Goal: Navigation & Orientation: Find specific page/section

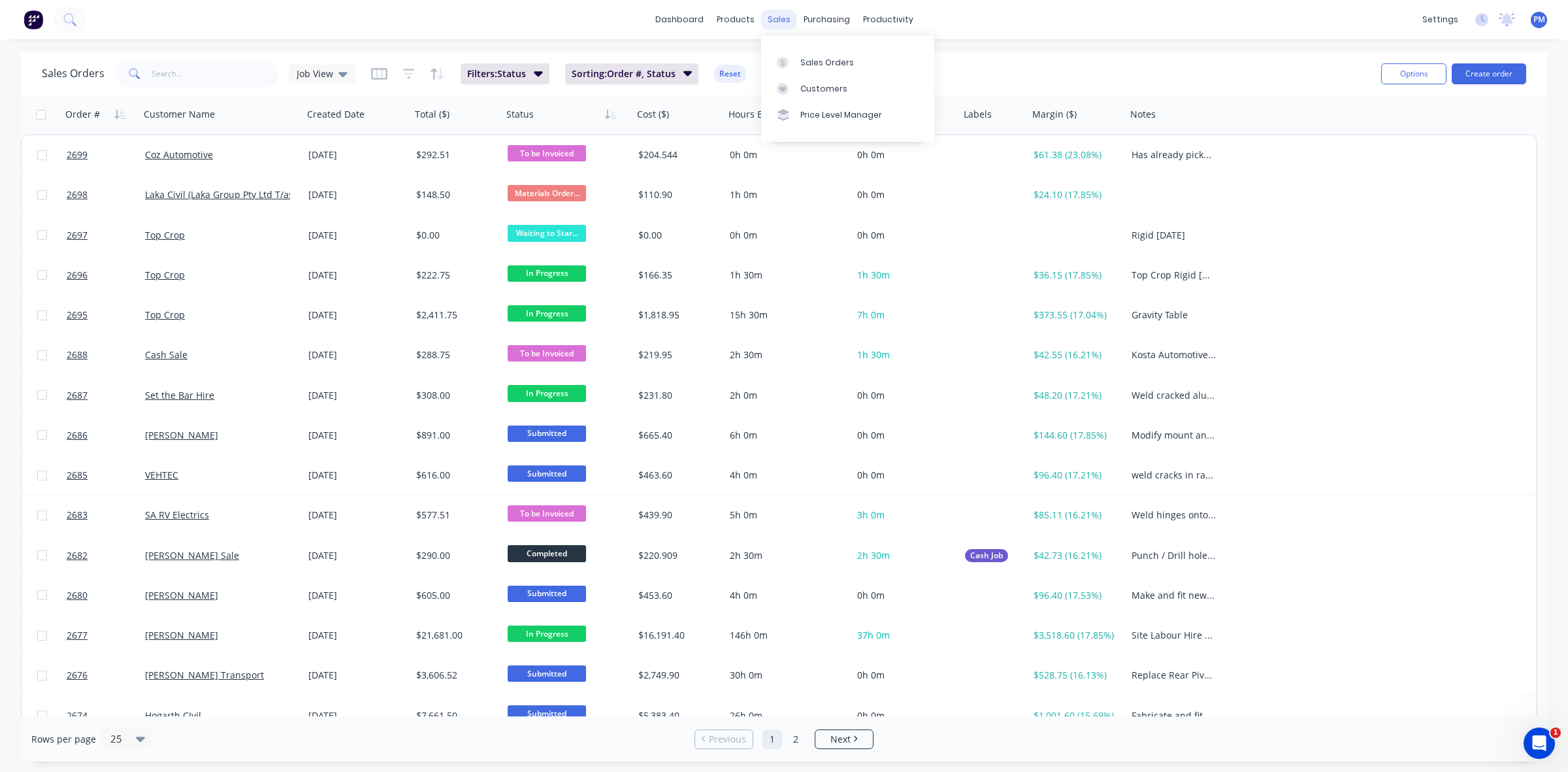
click at [771, 17] on div "sales" at bounding box center [779, 20] width 36 height 20
click at [813, 59] on div "Sales Orders" at bounding box center [827, 62] width 54 height 11
click at [815, 87] on div "Customers" at bounding box center [823, 88] width 47 height 11
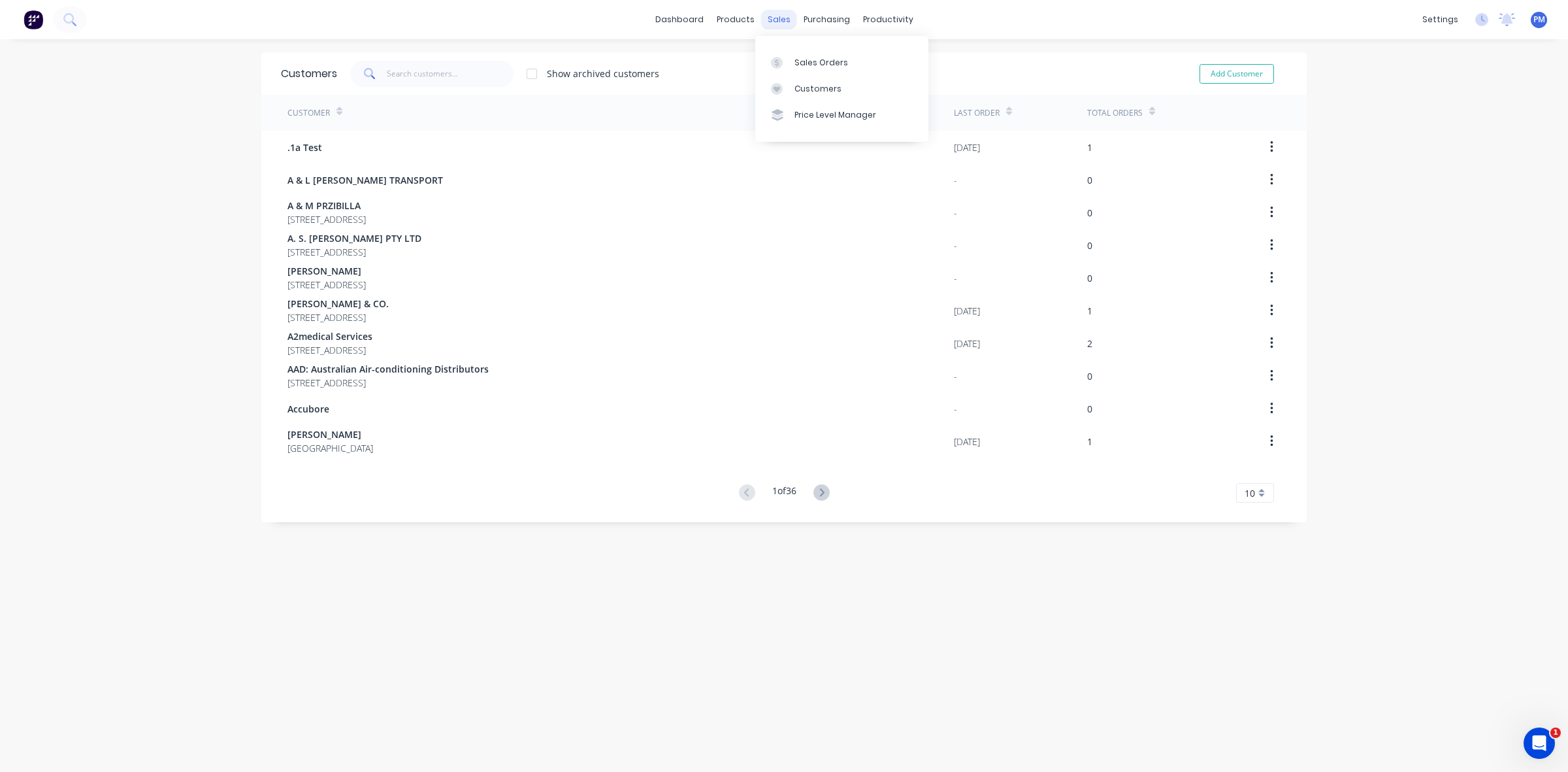
click at [771, 18] on div "sales" at bounding box center [779, 20] width 36 height 20
click at [812, 60] on div "Sales Orders" at bounding box center [821, 62] width 54 height 11
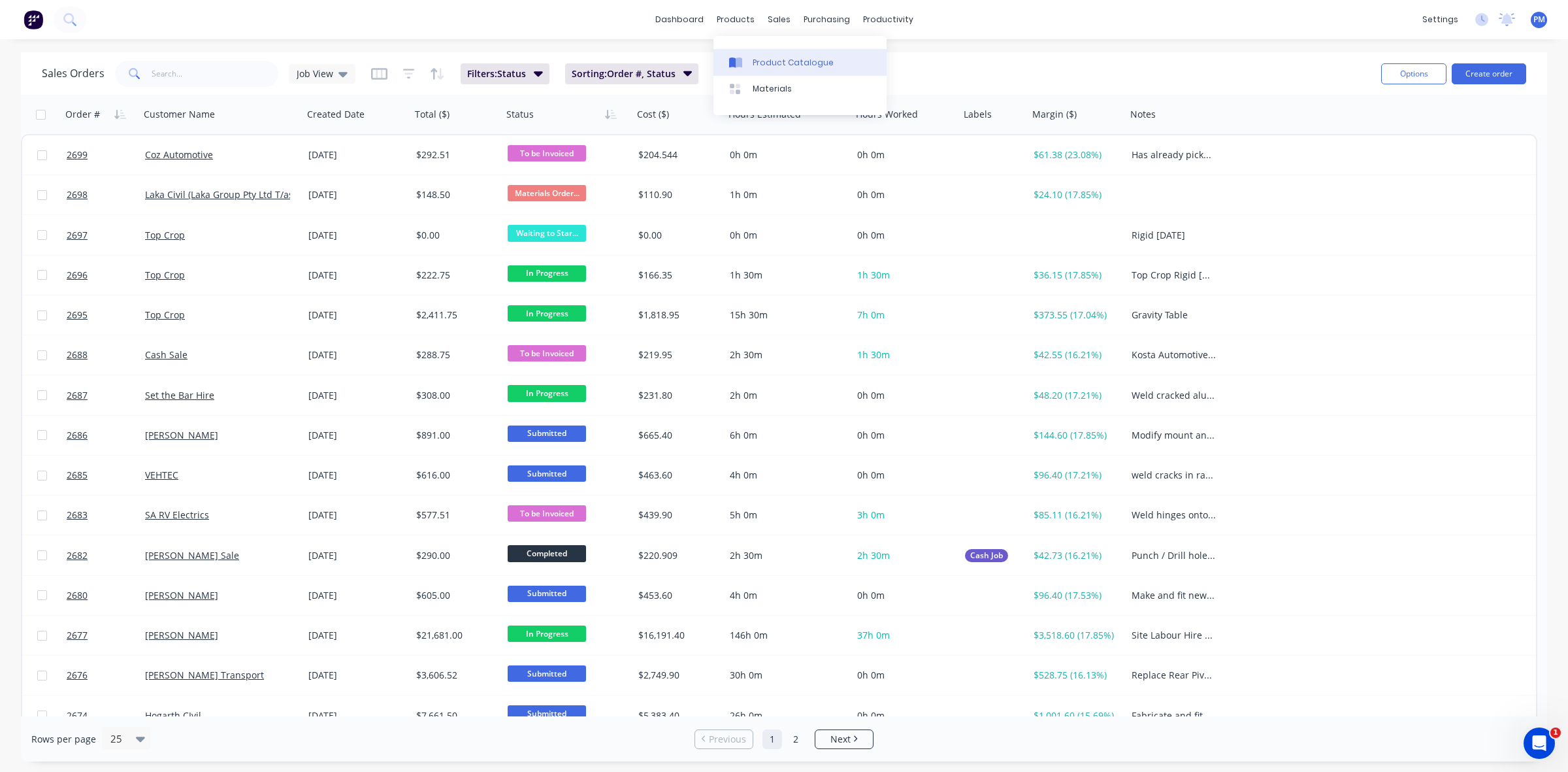
click at [775, 57] on div "Product Catalogue" at bounding box center [793, 62] width 81 height 11
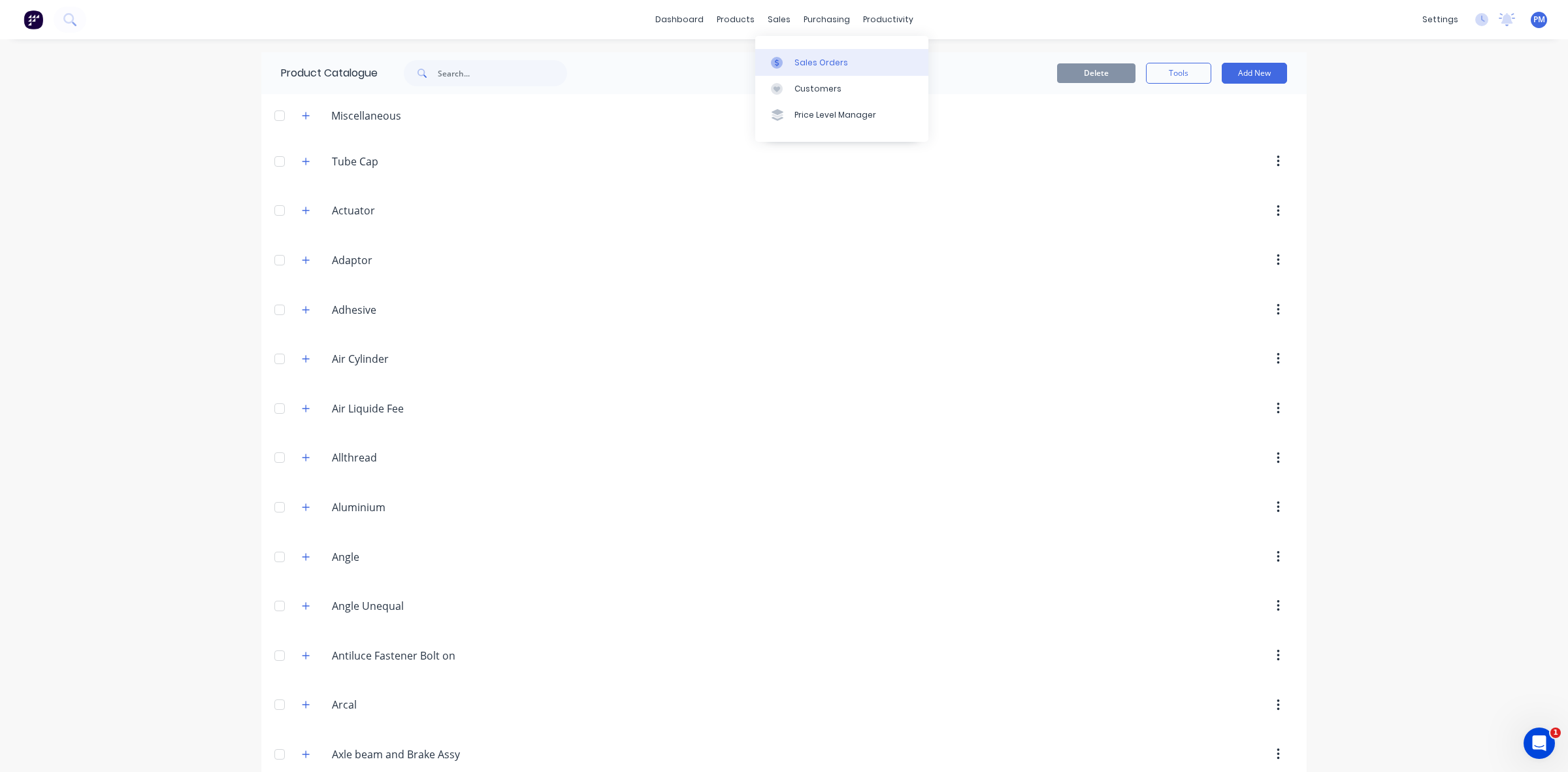
click at [792, 54] on link "Sales Orders" at bounding box center [841, 62] width 173 height 26
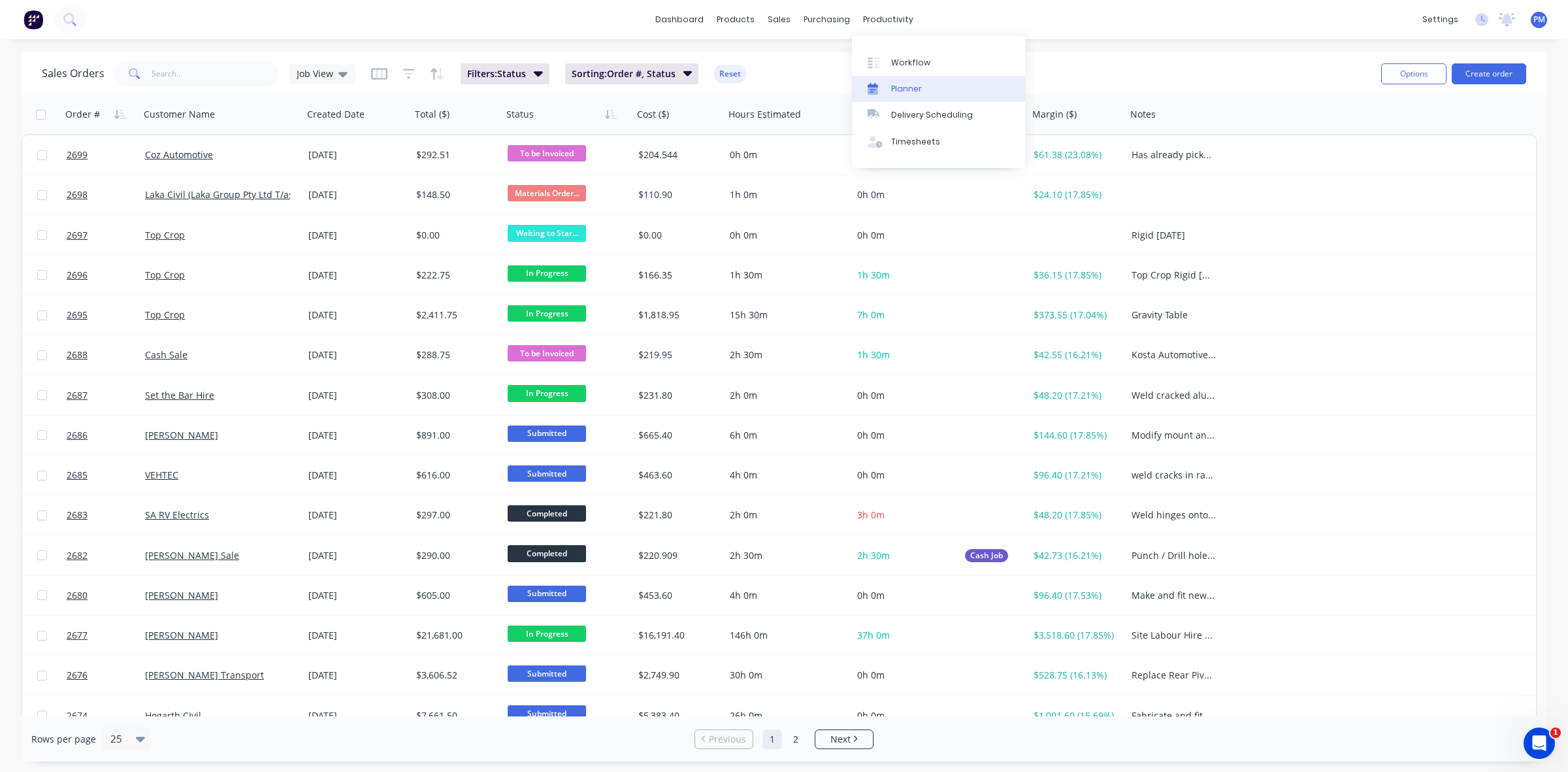
click at [905, 80] on link "Planner" at bounding box center [939, 89] width 173 height 26
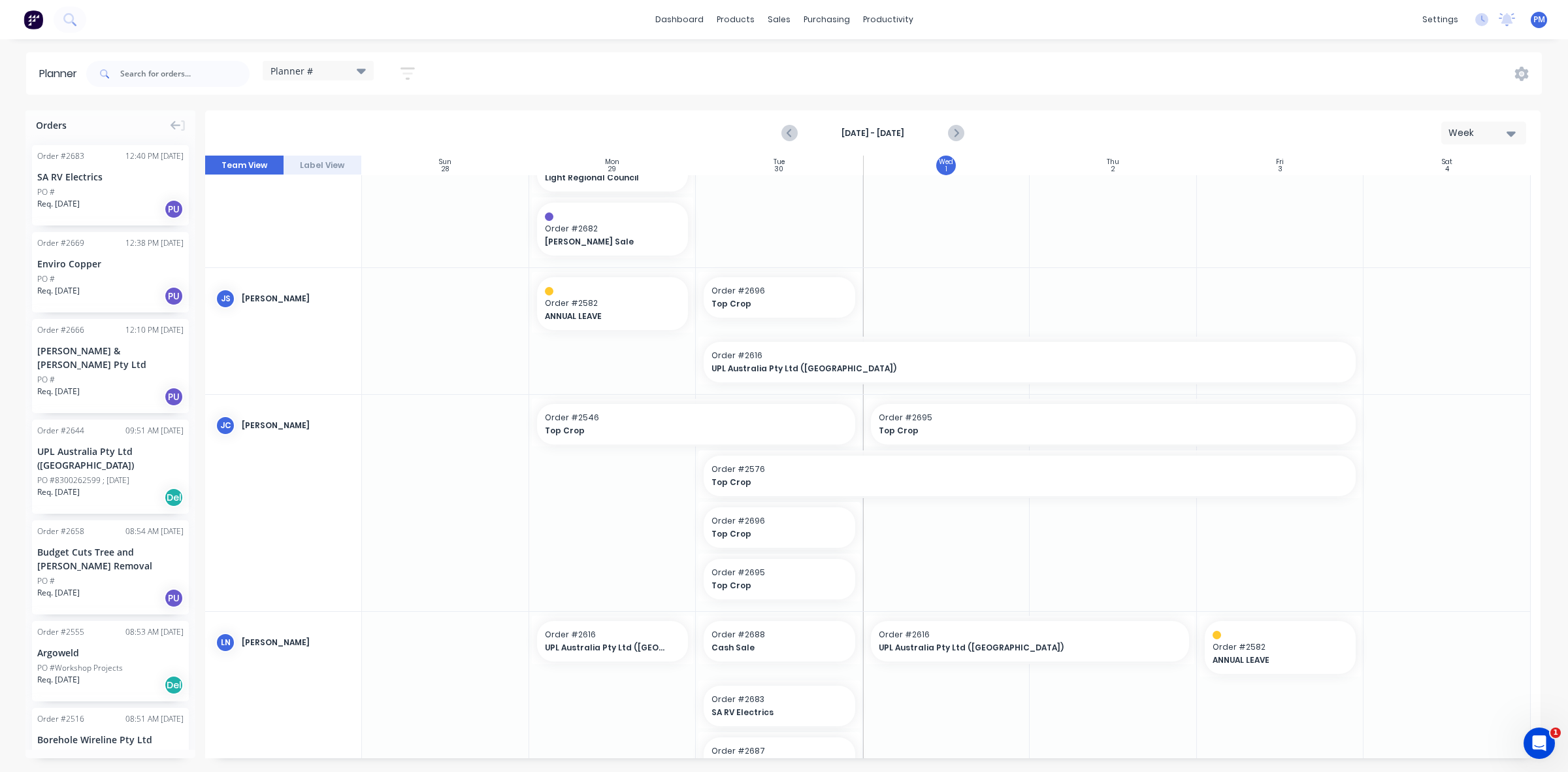
scroll to position [245, 0]
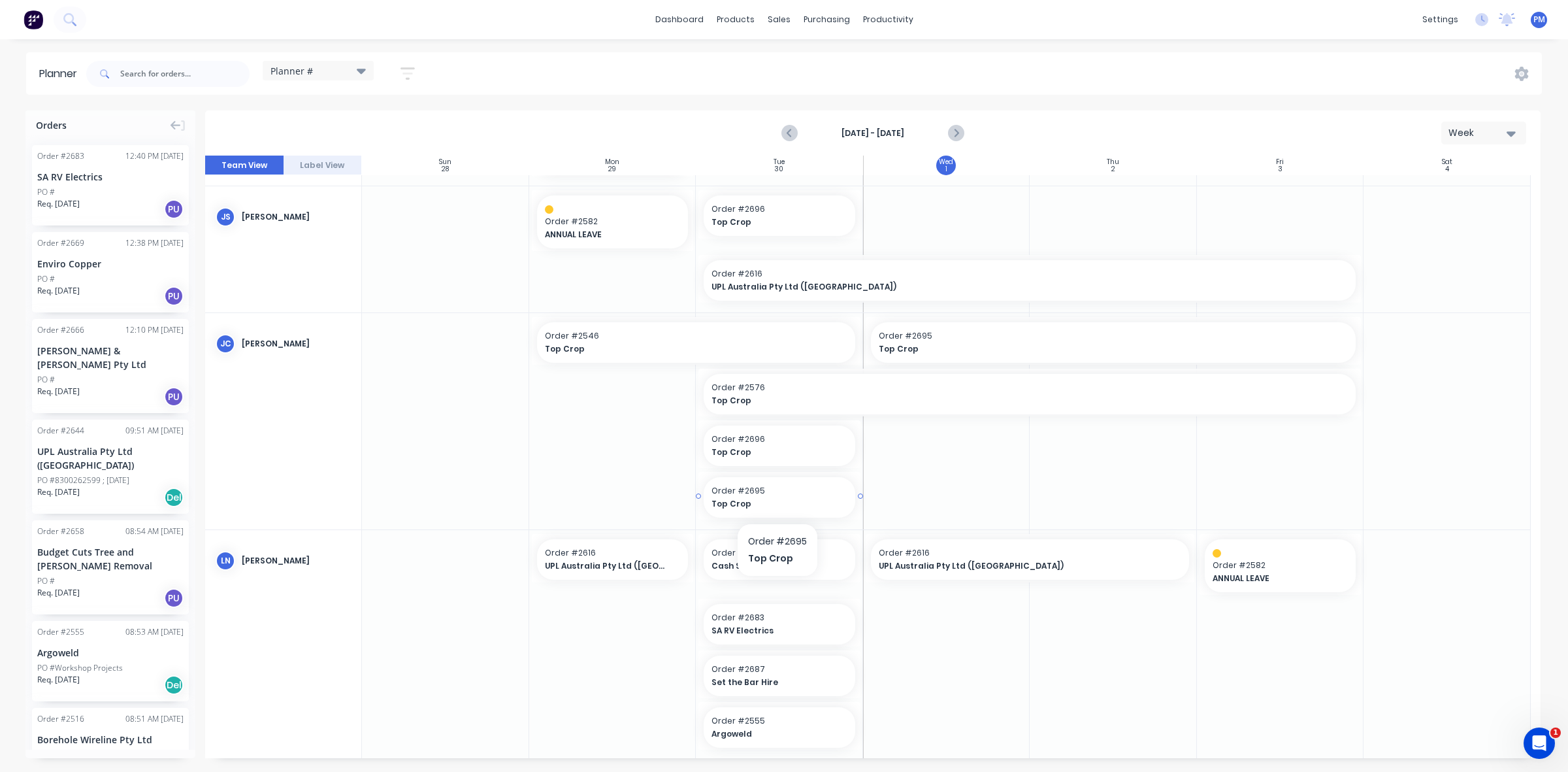
click at [776, 500] on span "Top Crop" at bounding box center [773, 503] width 122 height 11
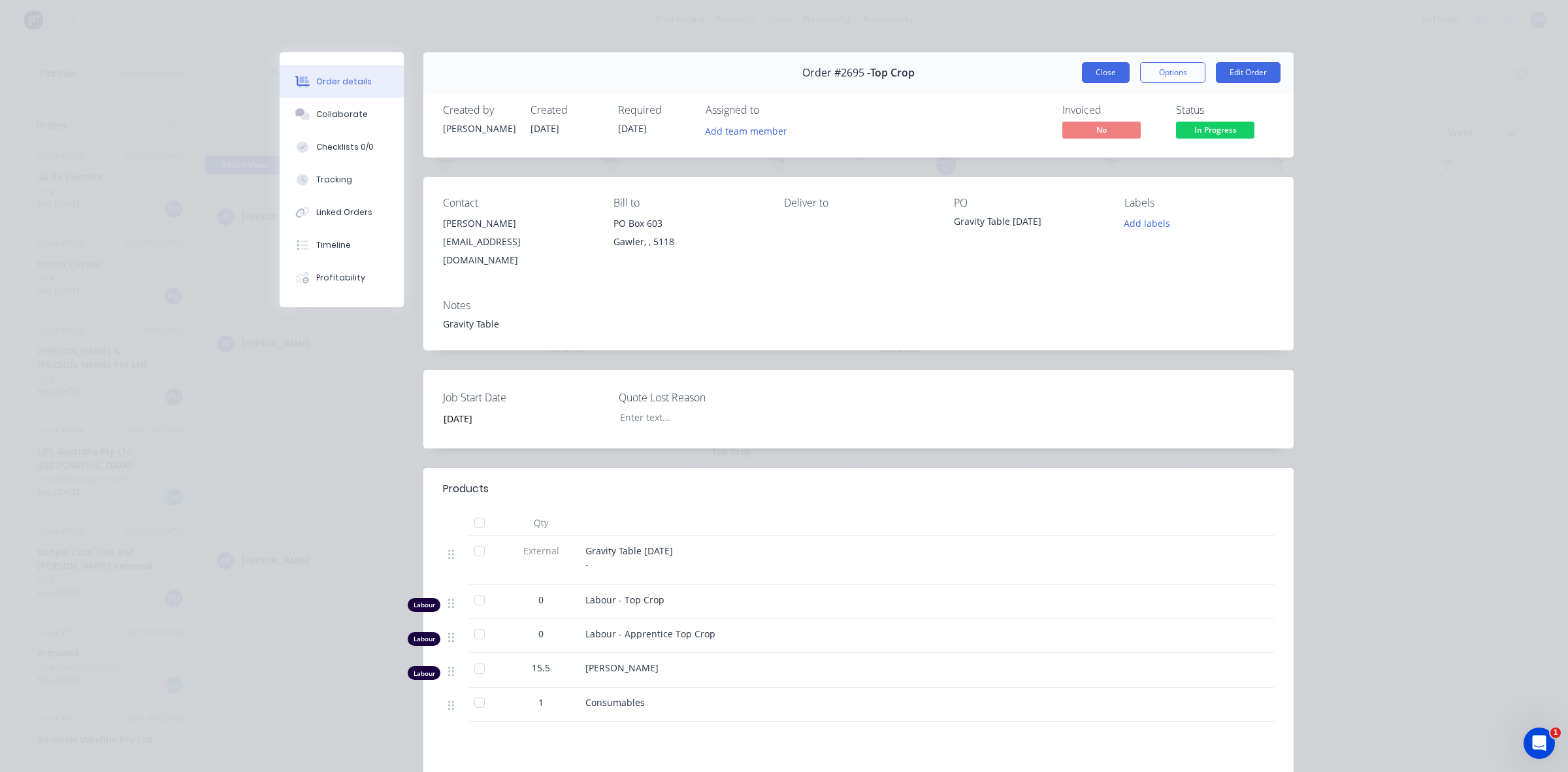
click at [1096, 70] on button "Close" at bounding box center [1105, 72] width 47 height 21
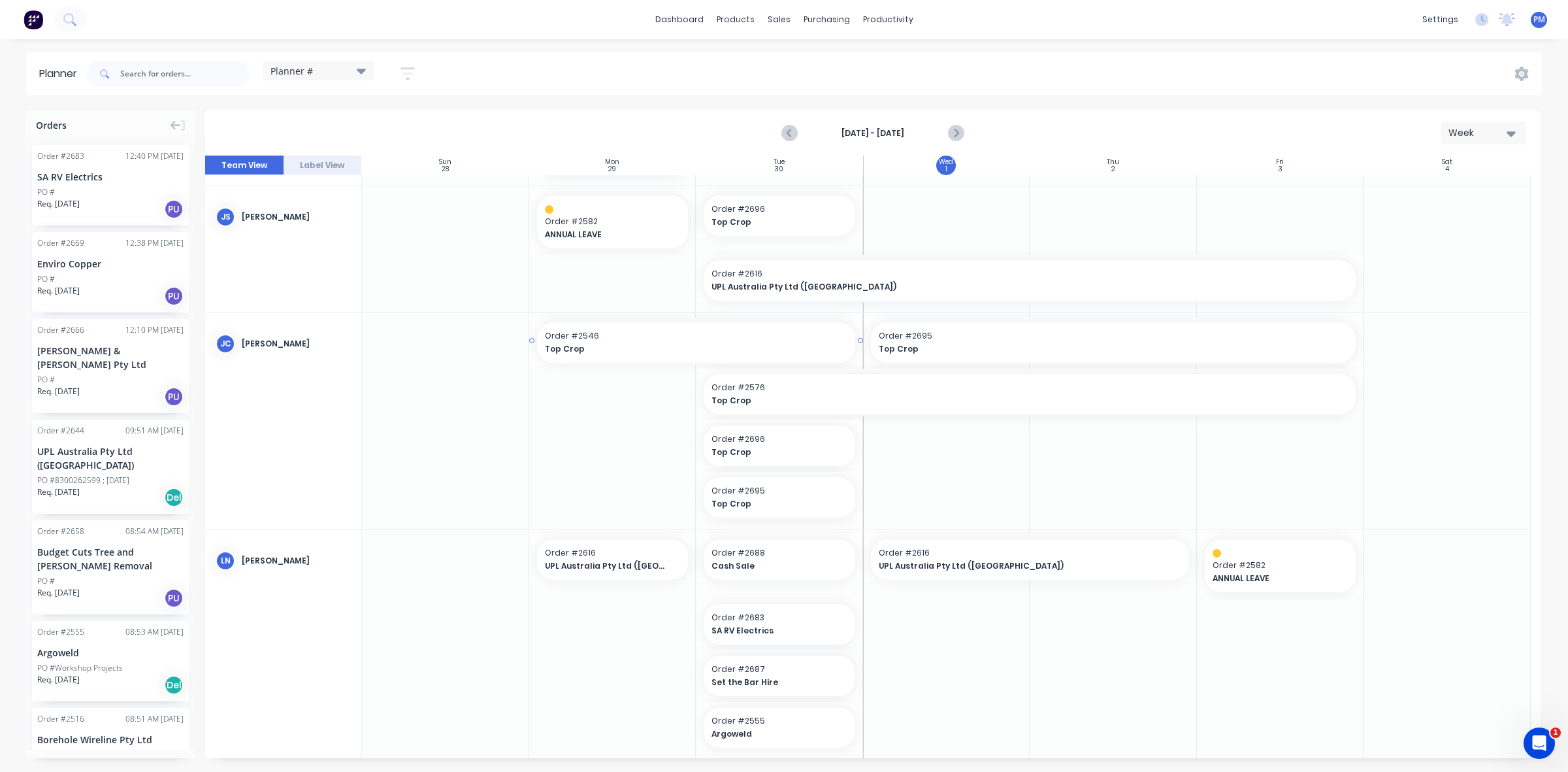
click at [683, 340] on span "Order # 2546" at bounding box center [695, 335] width 302 height 11
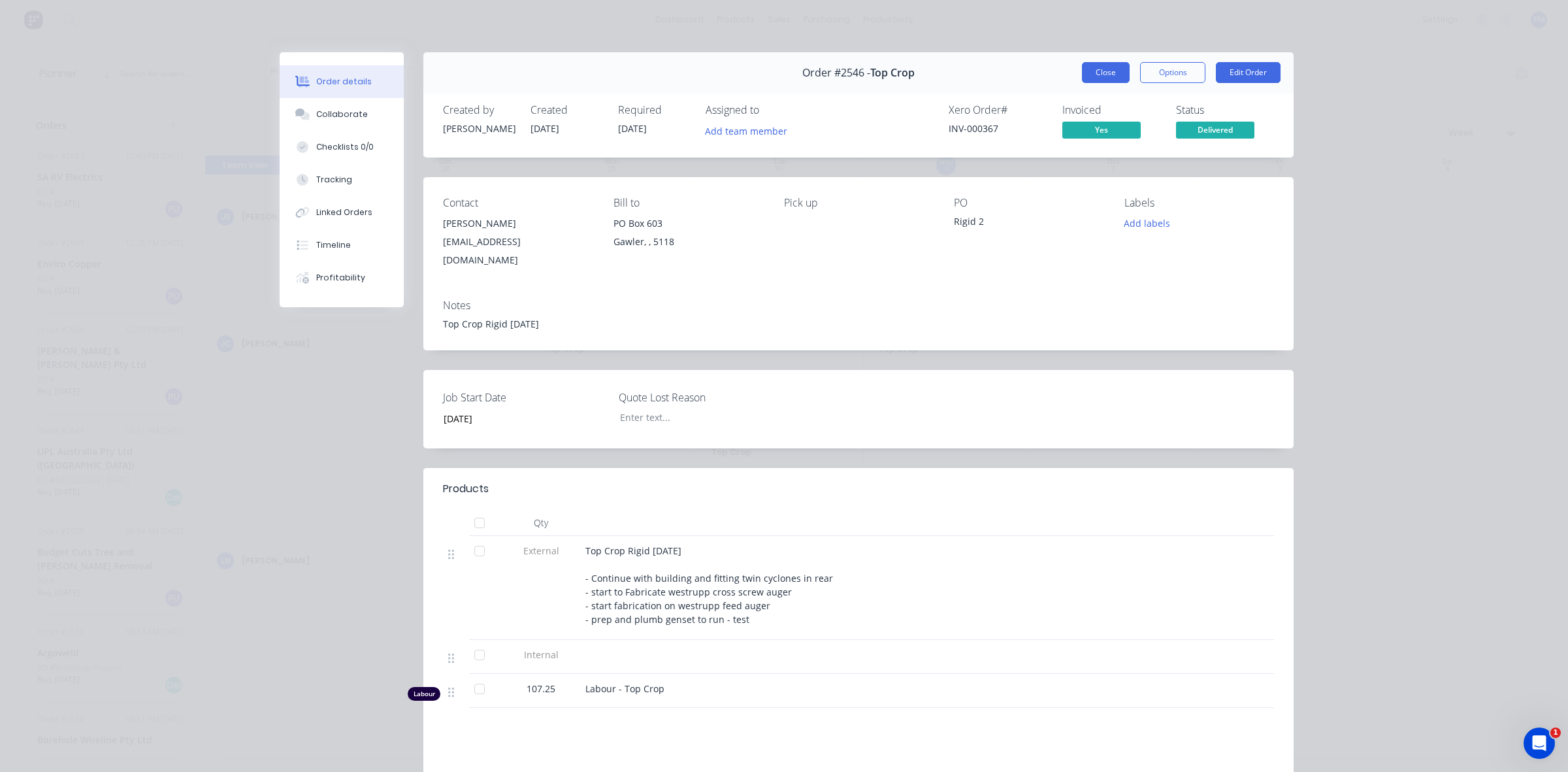
click at [1108, 77] on button "Close" at bounding box center [1105, 72] width 47 height 21
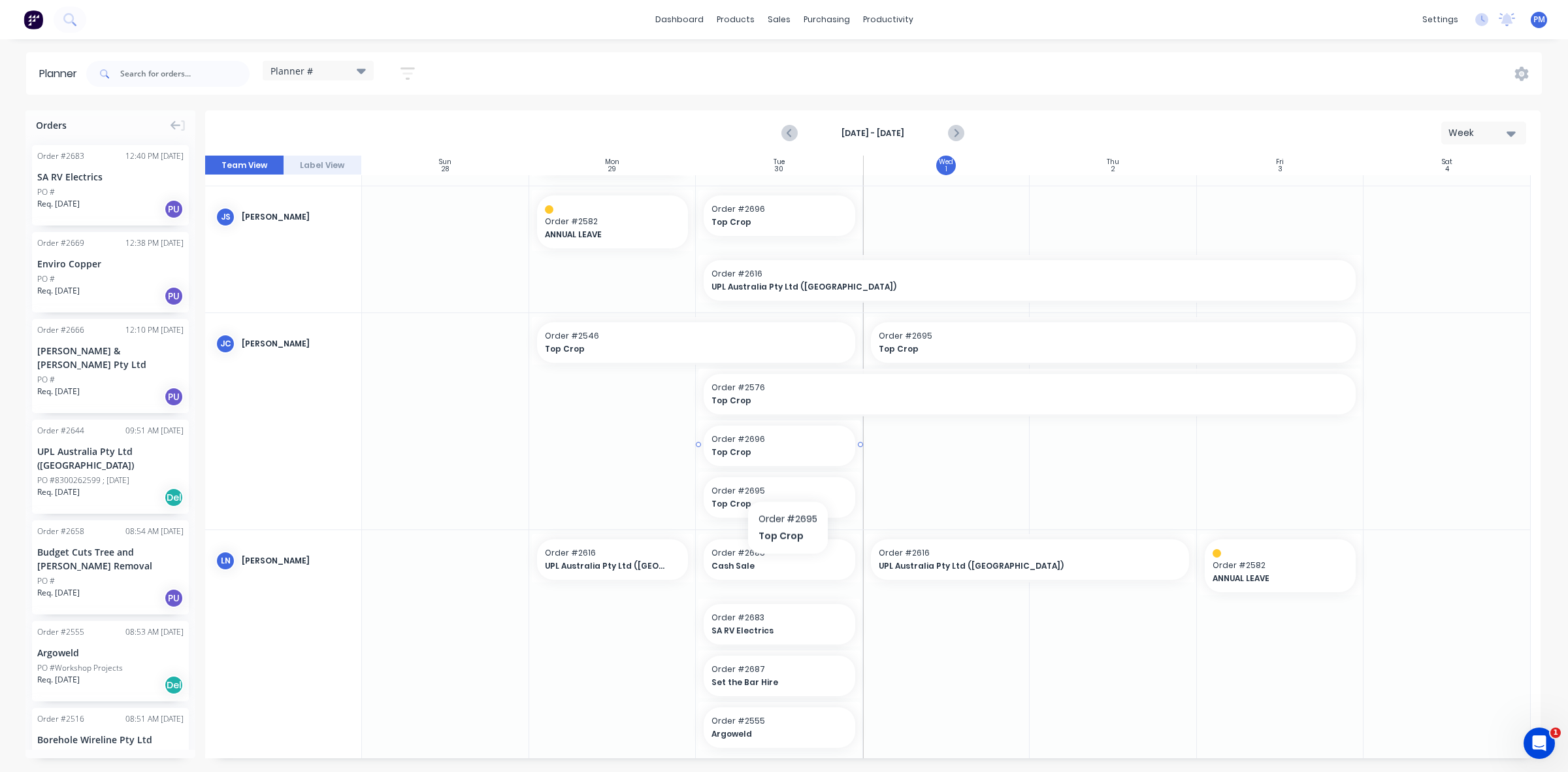
click at [784, 441] on span "Order # 2696" at bounding box center [779, 438] width 136 height 11
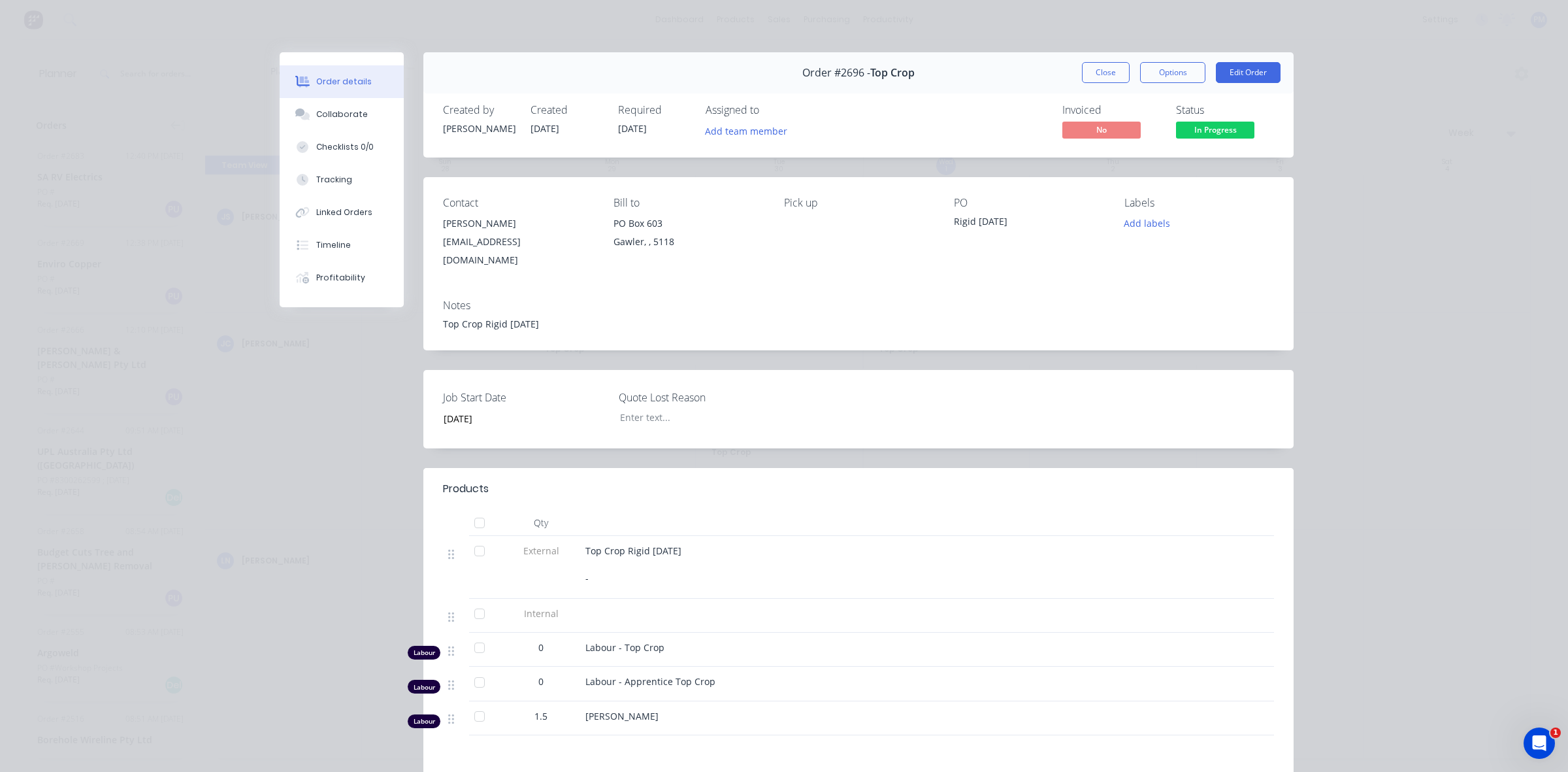
click at [1099, 73] on button "Close" at bounding box center [1105, 72] width 47 height 21
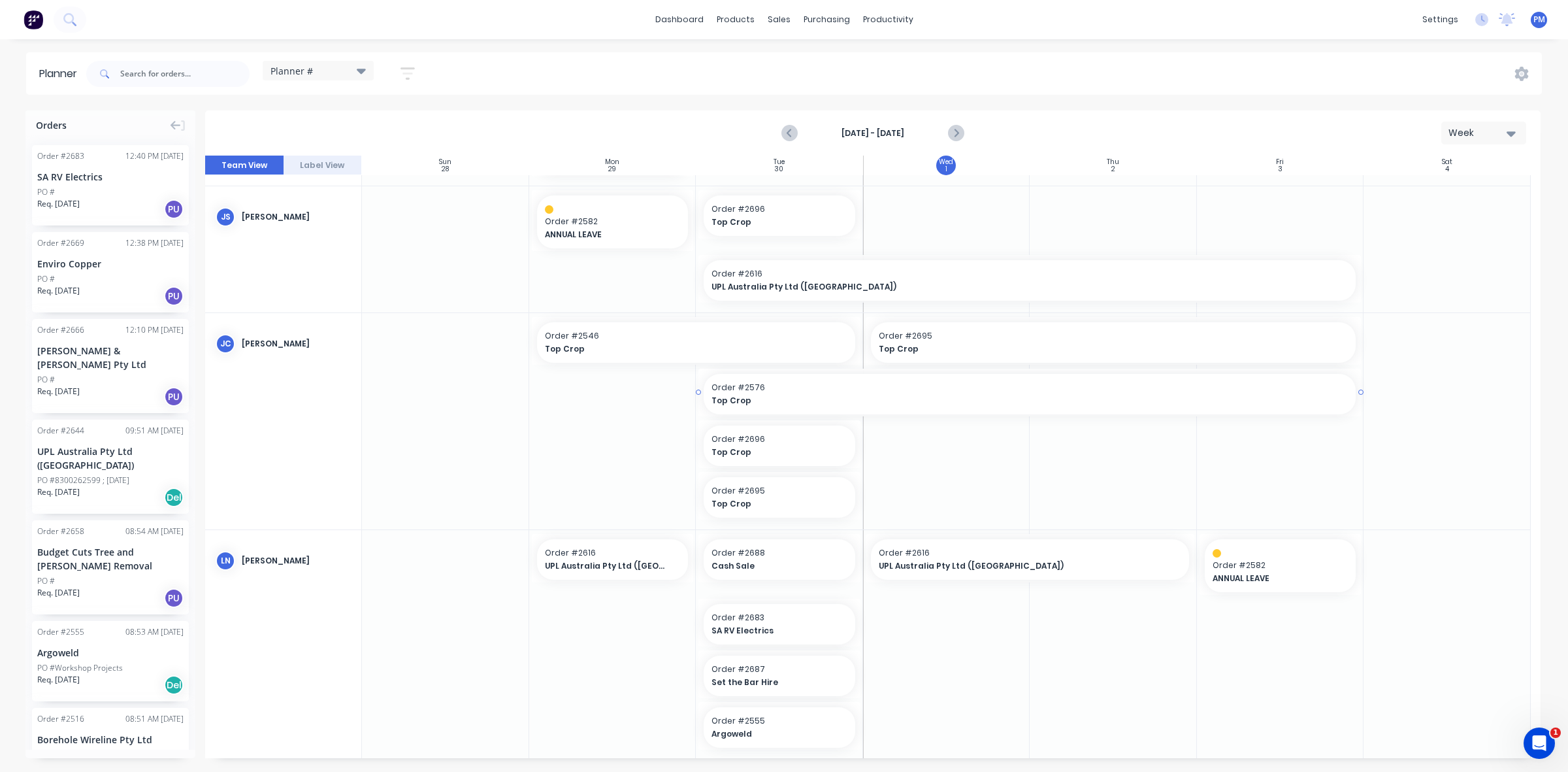
click at [834, 394] on div "Top Crop" at bounding box center [1030, 400] width 636 height 12
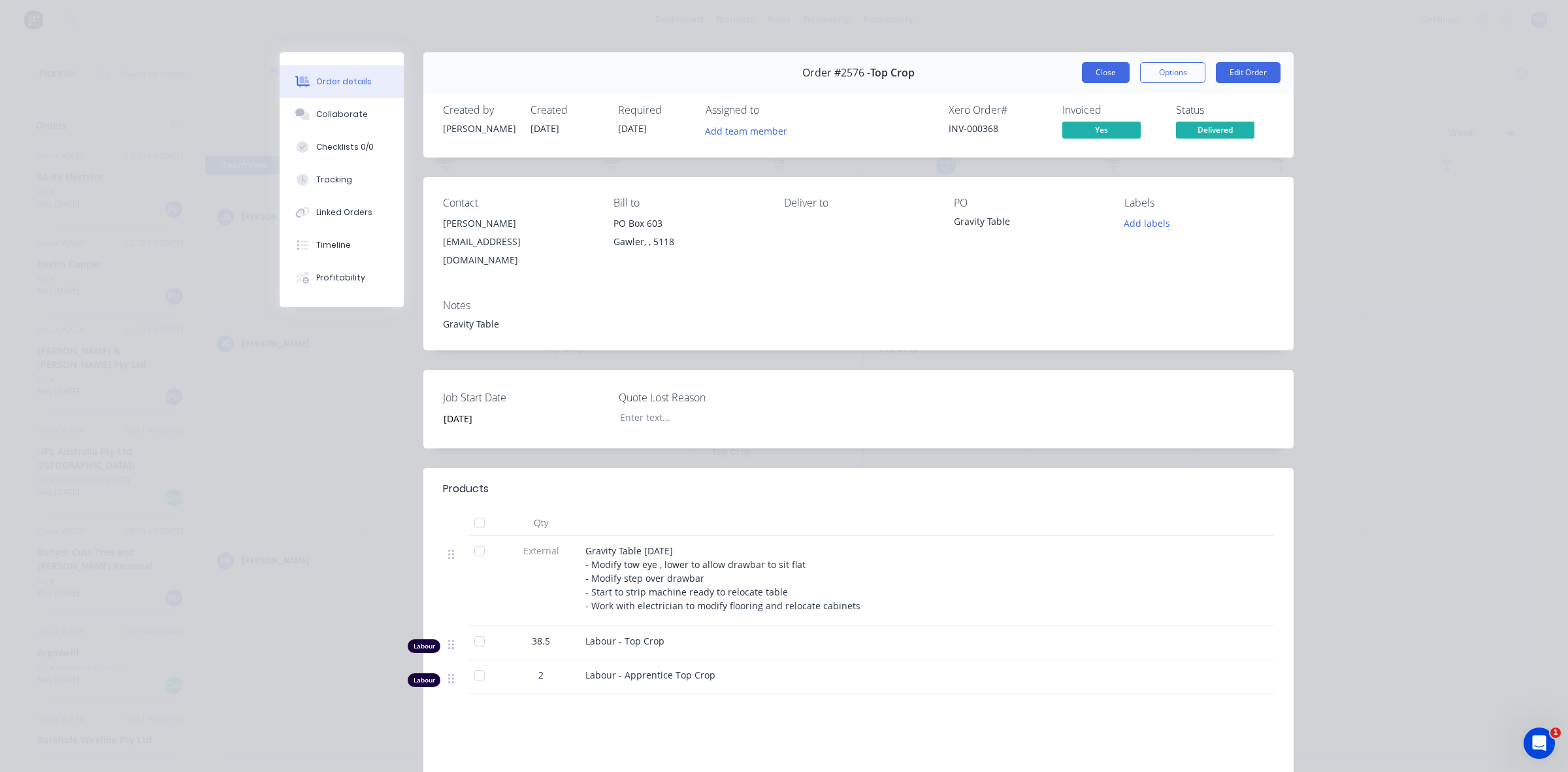
click at [1105, 69] on button "Close" at bounding box center [1105, 72] width 47 height 21
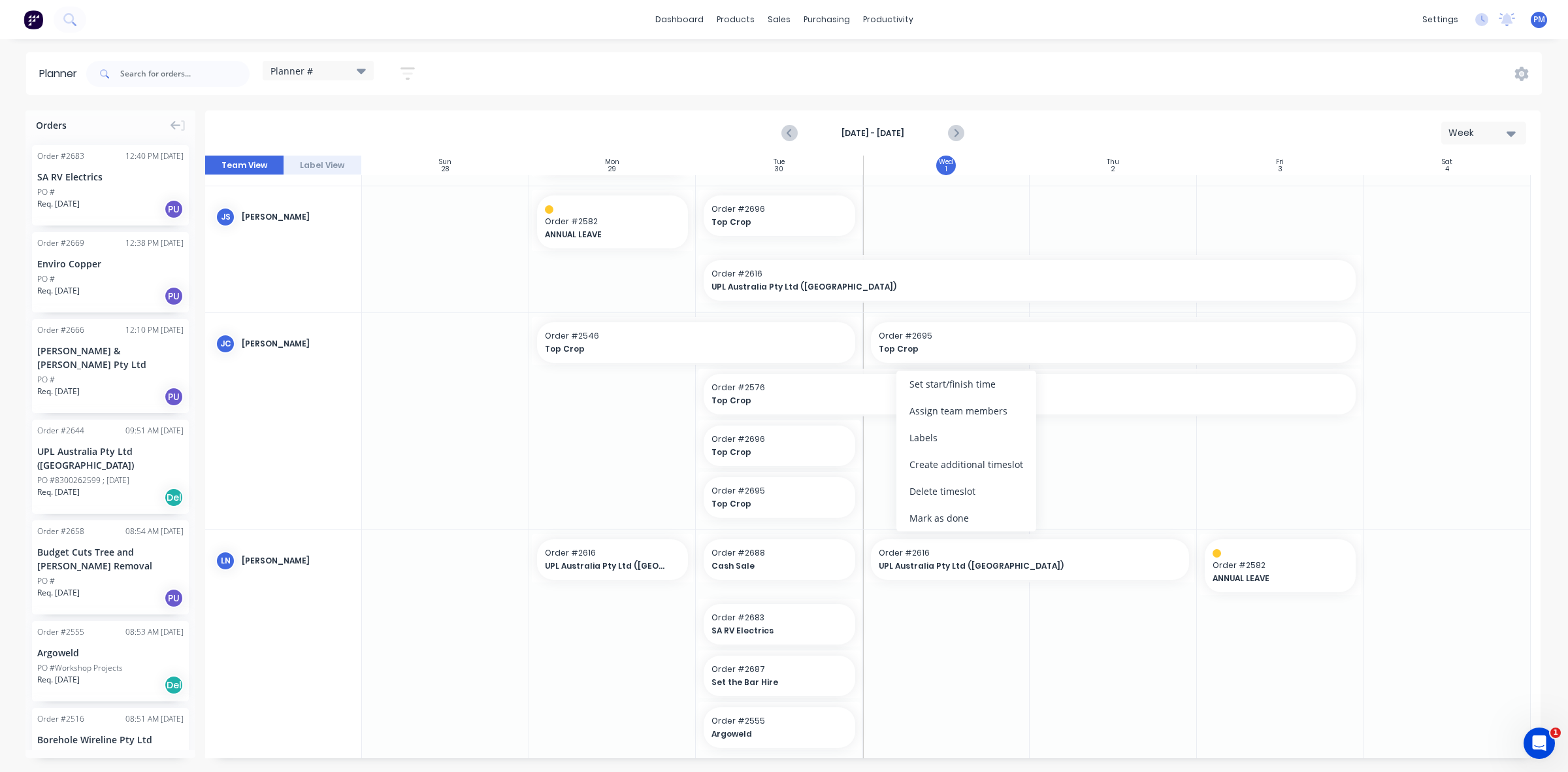
click at [1150, 463] on div at bounding box center [1113, 422] width 168 height 217
drag, startPoint x: 1353, startPoint y: 389, endPoint x: 807, endPoint y: 384, distance: 546.0
click at [792, 390] on span "Order # 2576" at bounding box center [779, 387] width 136 height 11
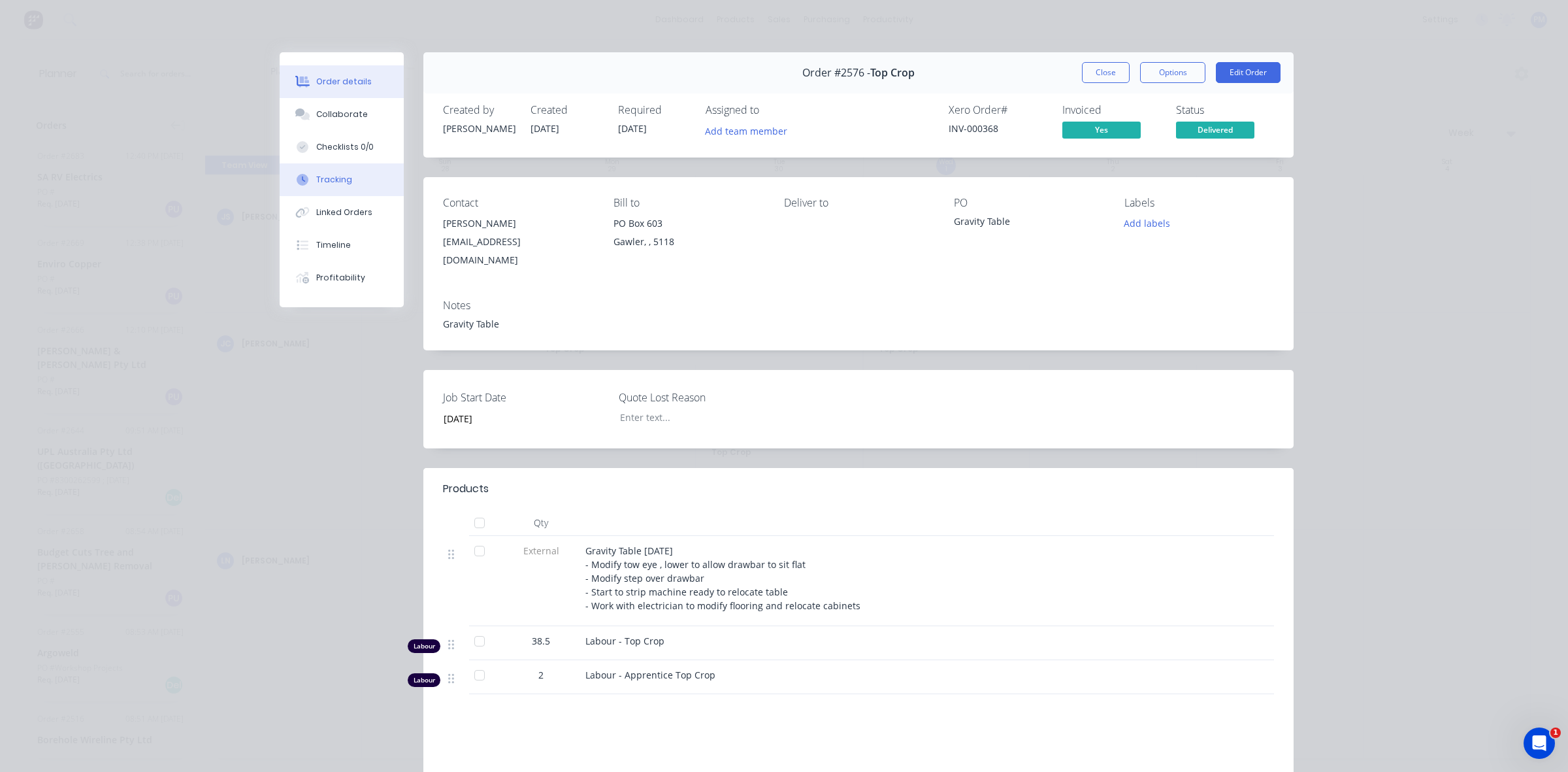
click at [337, 177] on div "Tracking" at bounding box center [333, 179] width 36 height 11
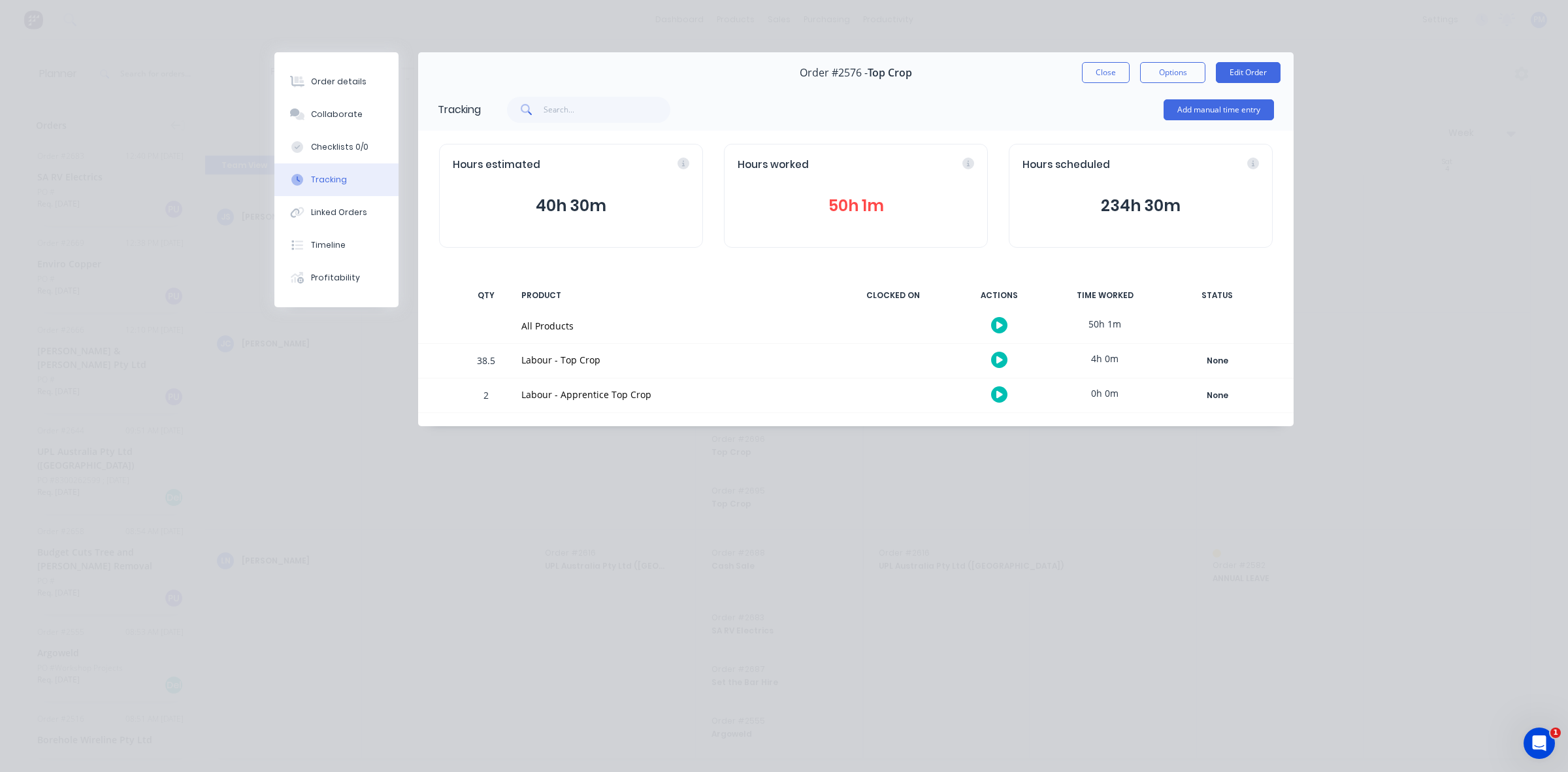
click at [844, 203] on button "50h 1m" at bounding box center [855, 206] width 236 height 24
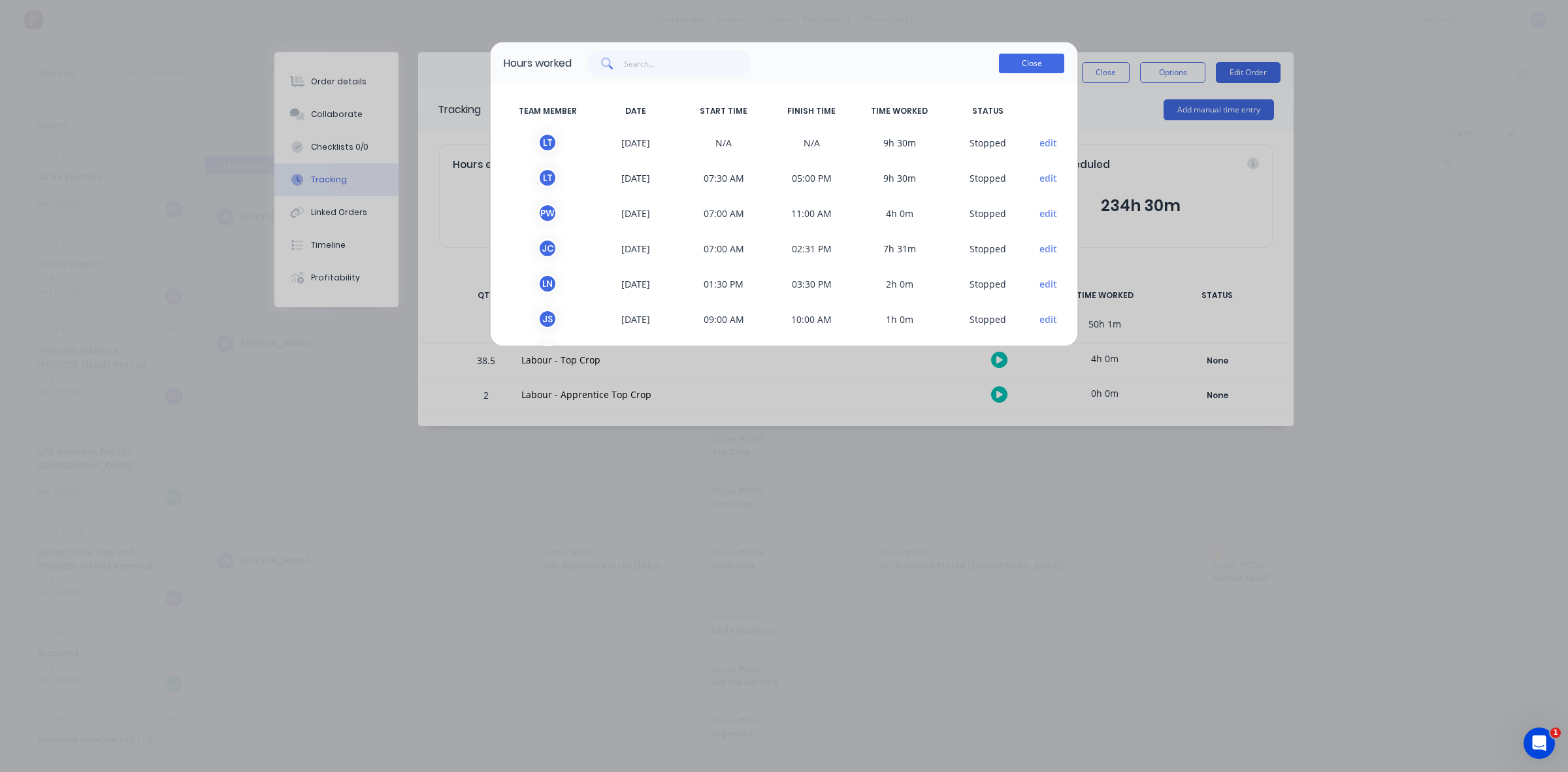
click at [1020, 62] on button "Close" at bounding box center [1031, 64] width 65 height 20
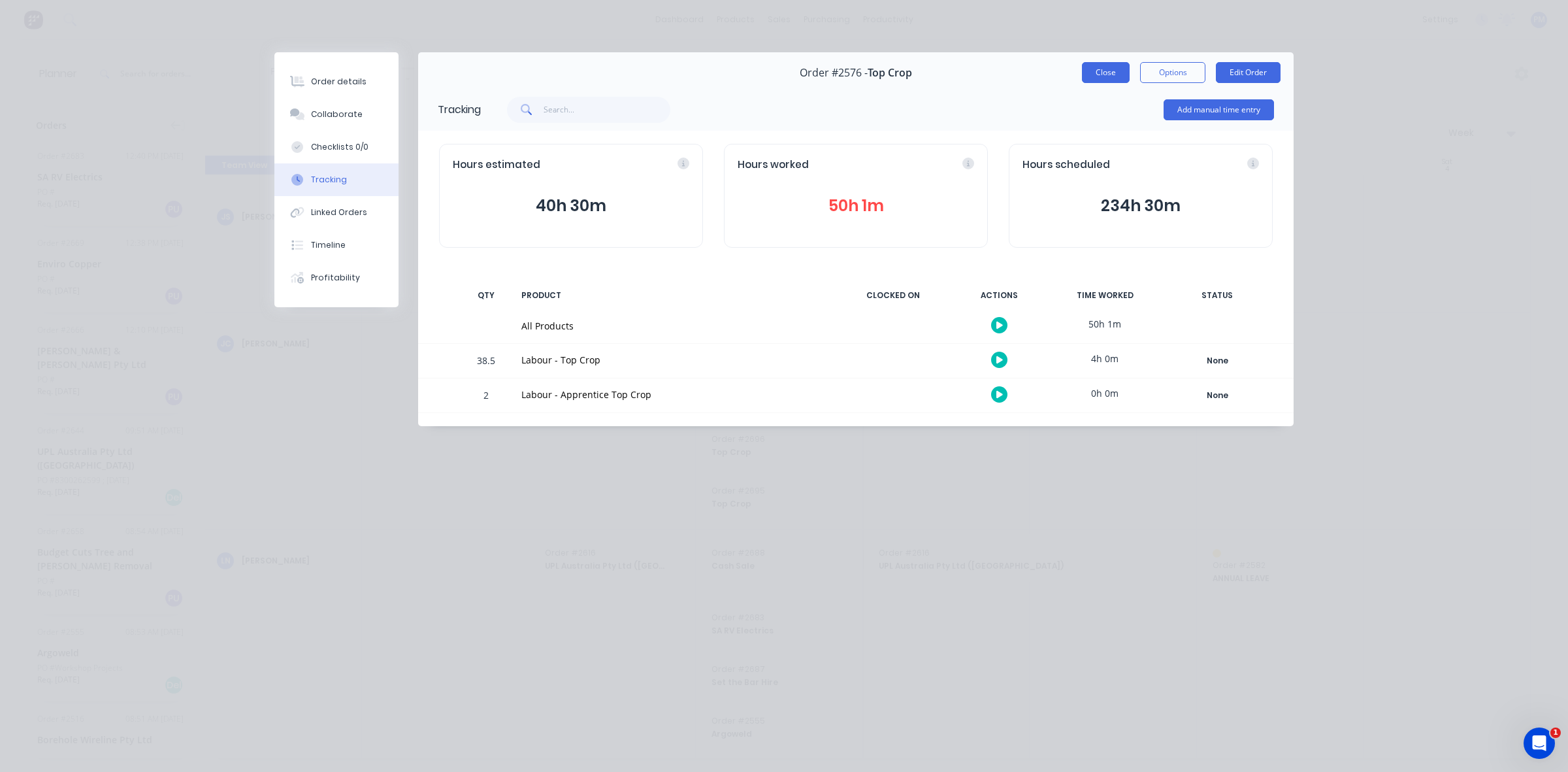
click at [1117, 67] on button "Close" at bounding box center [1105, 72] width 47 height 21
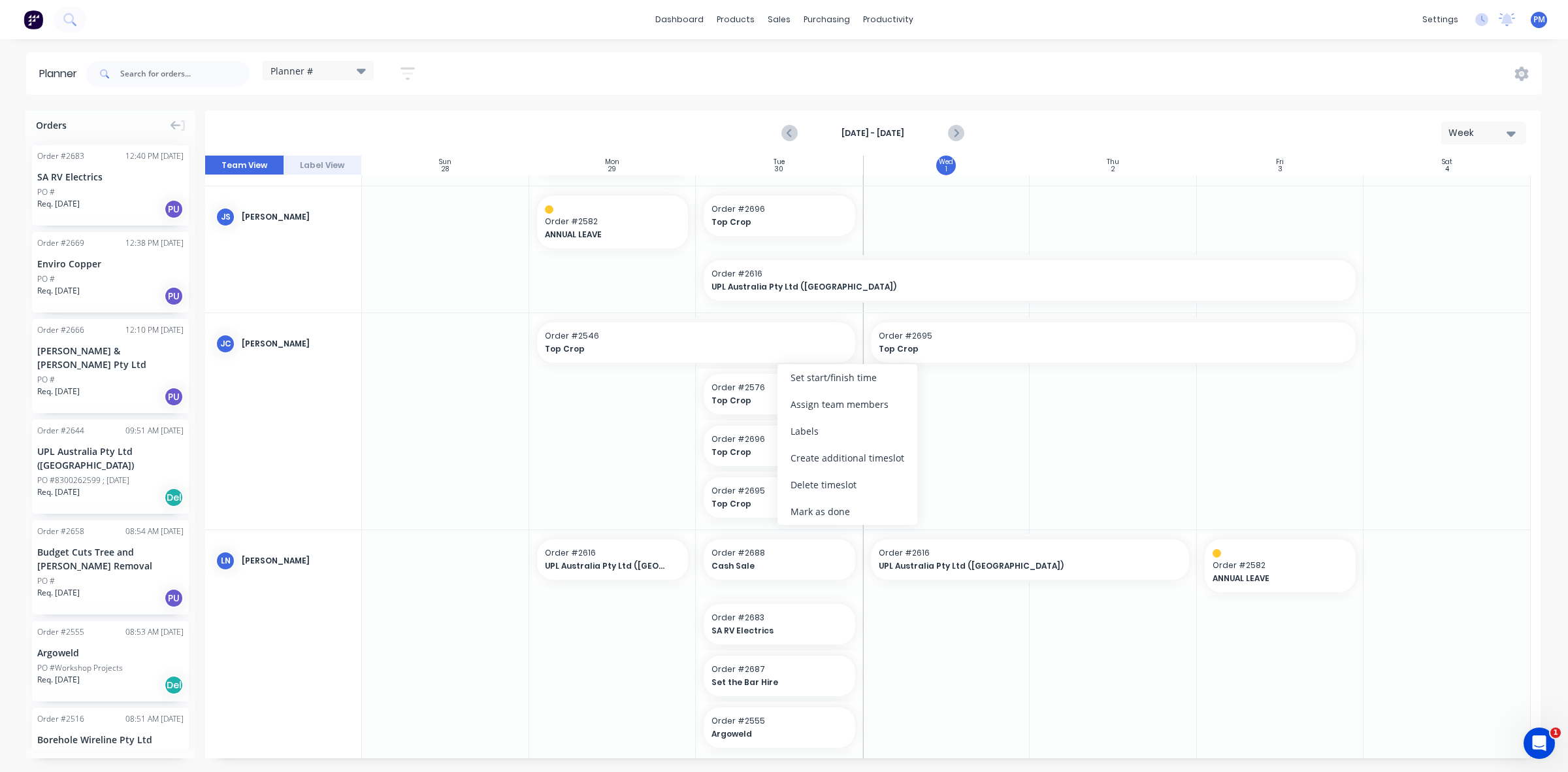
click at [815, 479] on div "Delete timeslot" at bounding box center [847, 484] width 140 height 27
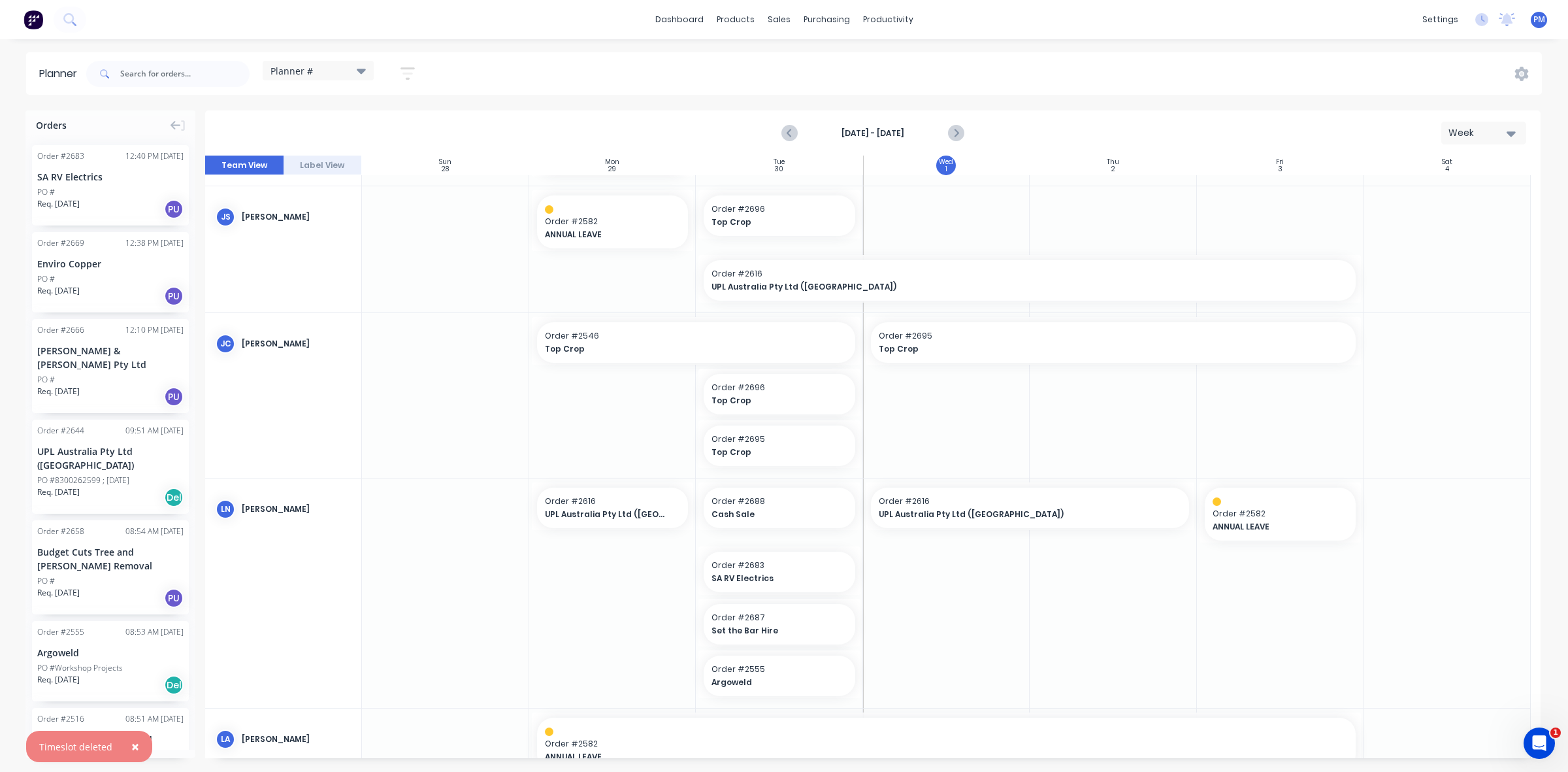
click at [984, 415] on div at bounding box center [946, 395] width 168 height 164
drag, startPoint x: 862, startPoint y: 338, endPoint x: 772, endPoint y: 337, distance: 90.0
click at [993, 400] on div at bounding box center [873, 456] width 1335 height 602
click at [773, 21] on div "sales" at bounding box center [779, 20] width 36 height 20
click at [815, 64] on div "Sales Orders" at bounding box center [827, 62] width 54 height 11
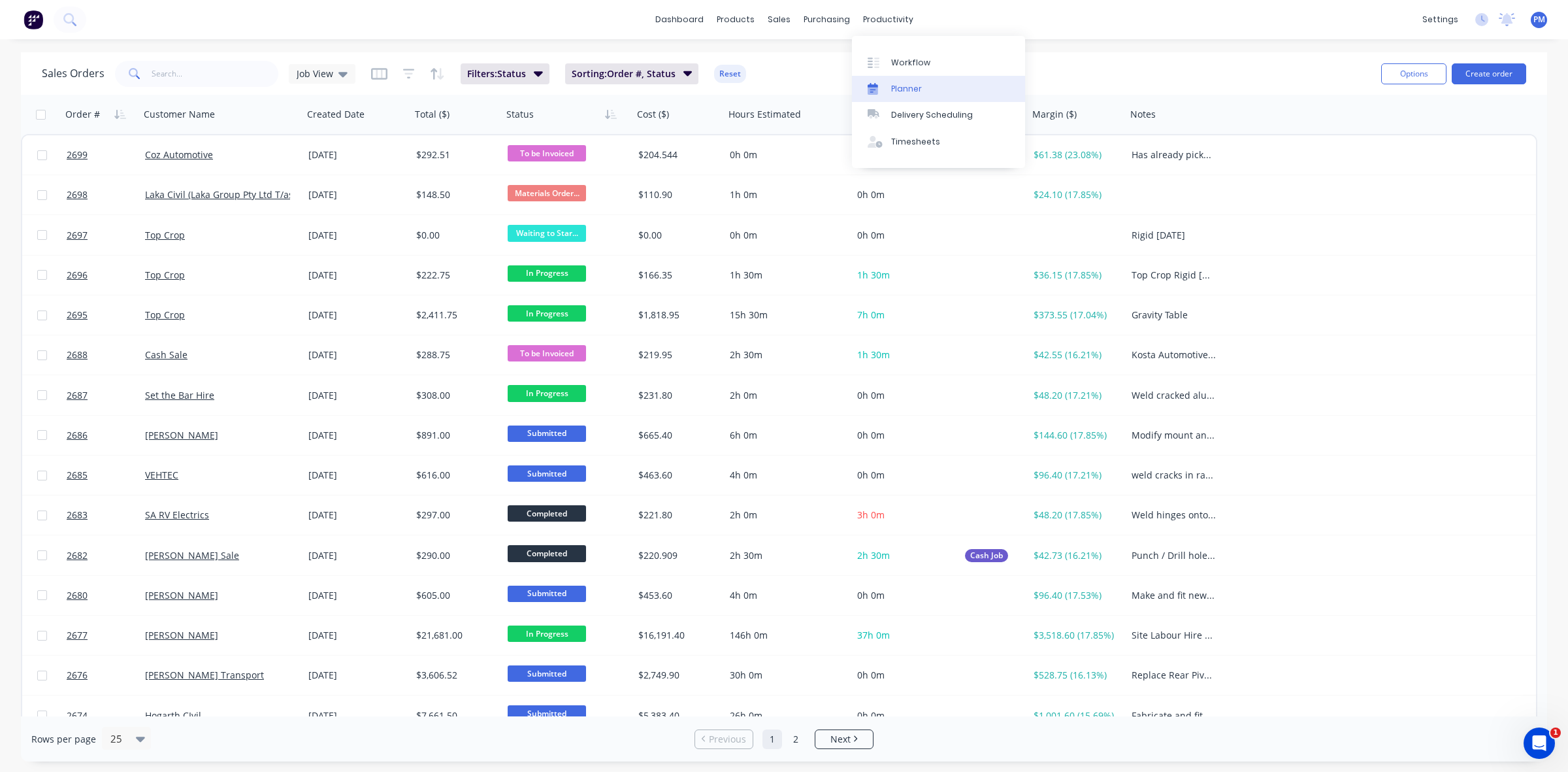
click at [906, 87] on div "Planner" at bounding box center [906, 88] width 31 height 11
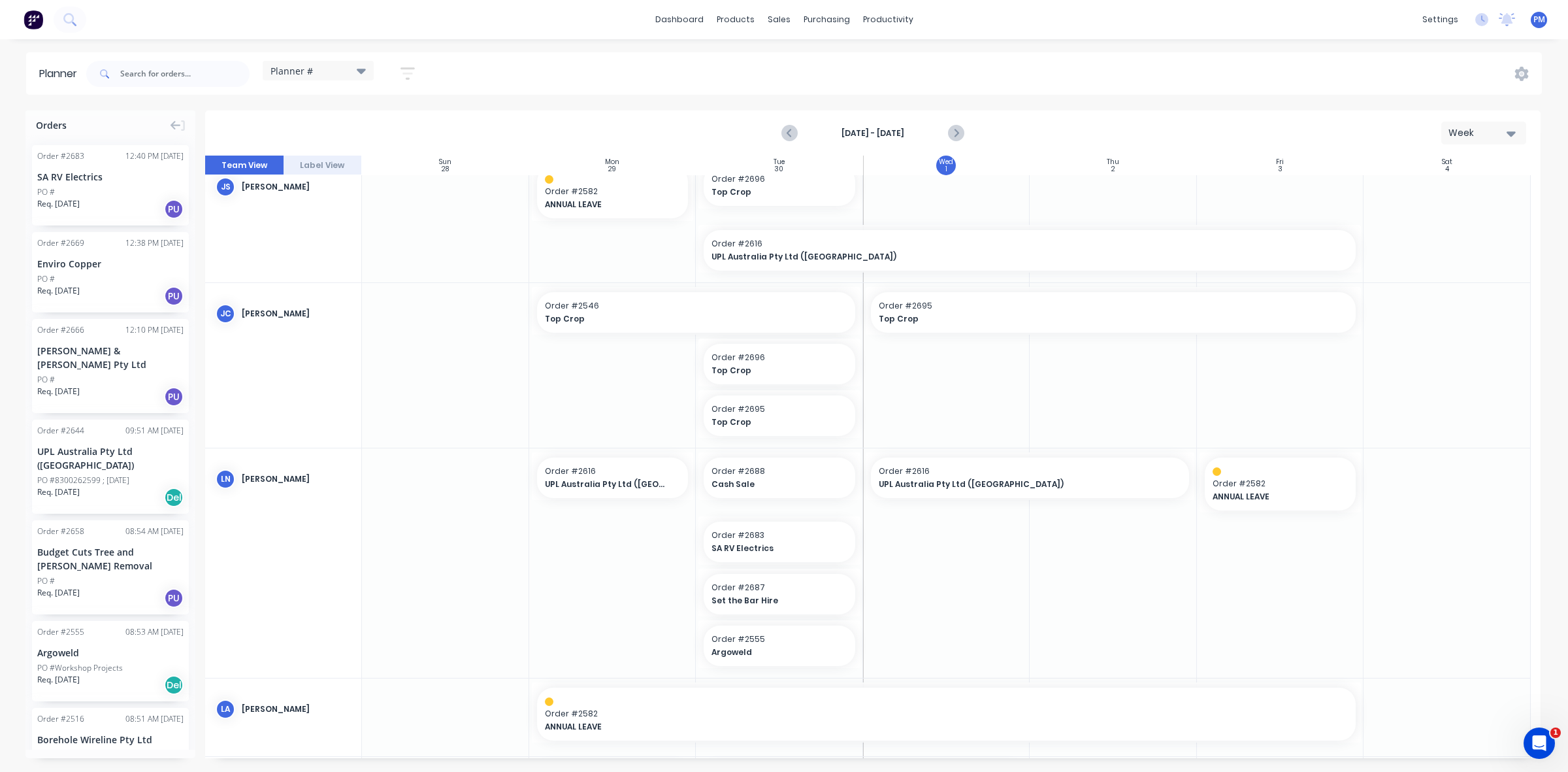
scroll to position [327, 0]
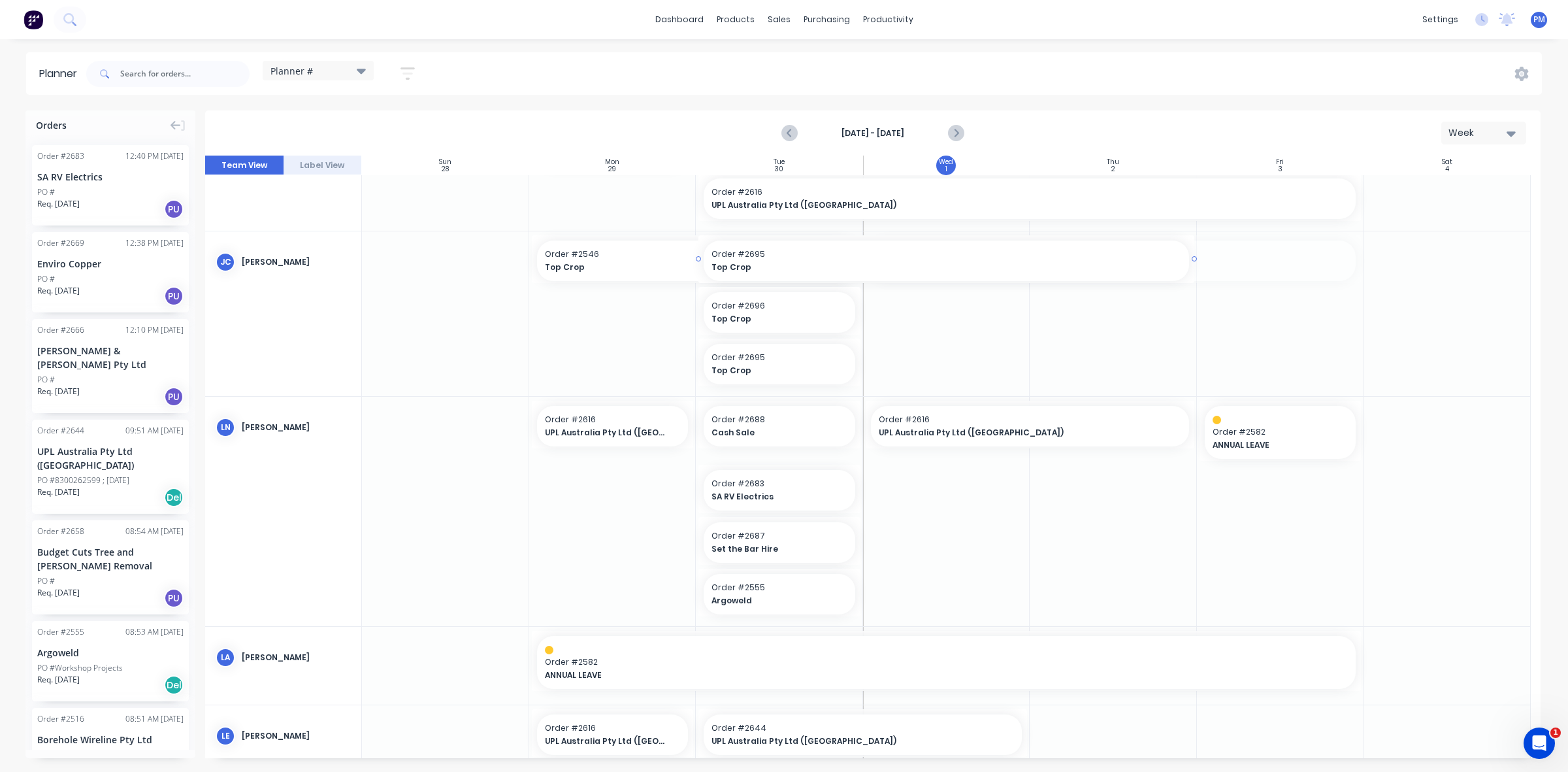
drag, startPoint x: 946, startPoint y: 259, endPoint x: 828, endPoint y: 262, distance: 118.0
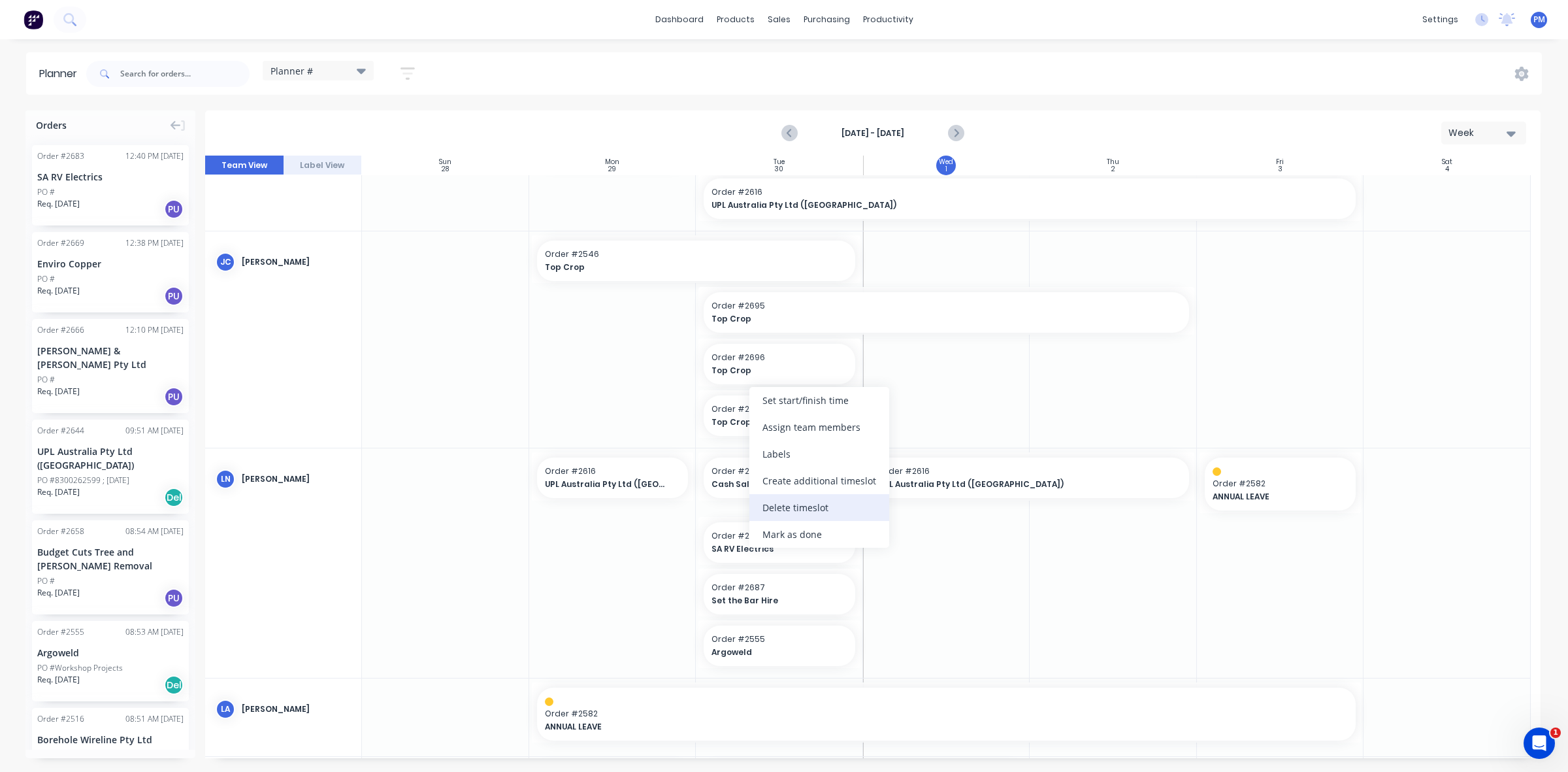
click at [794, 502] on div "Delete timeslot" at bounding box center [819, 507] width 140 height 27
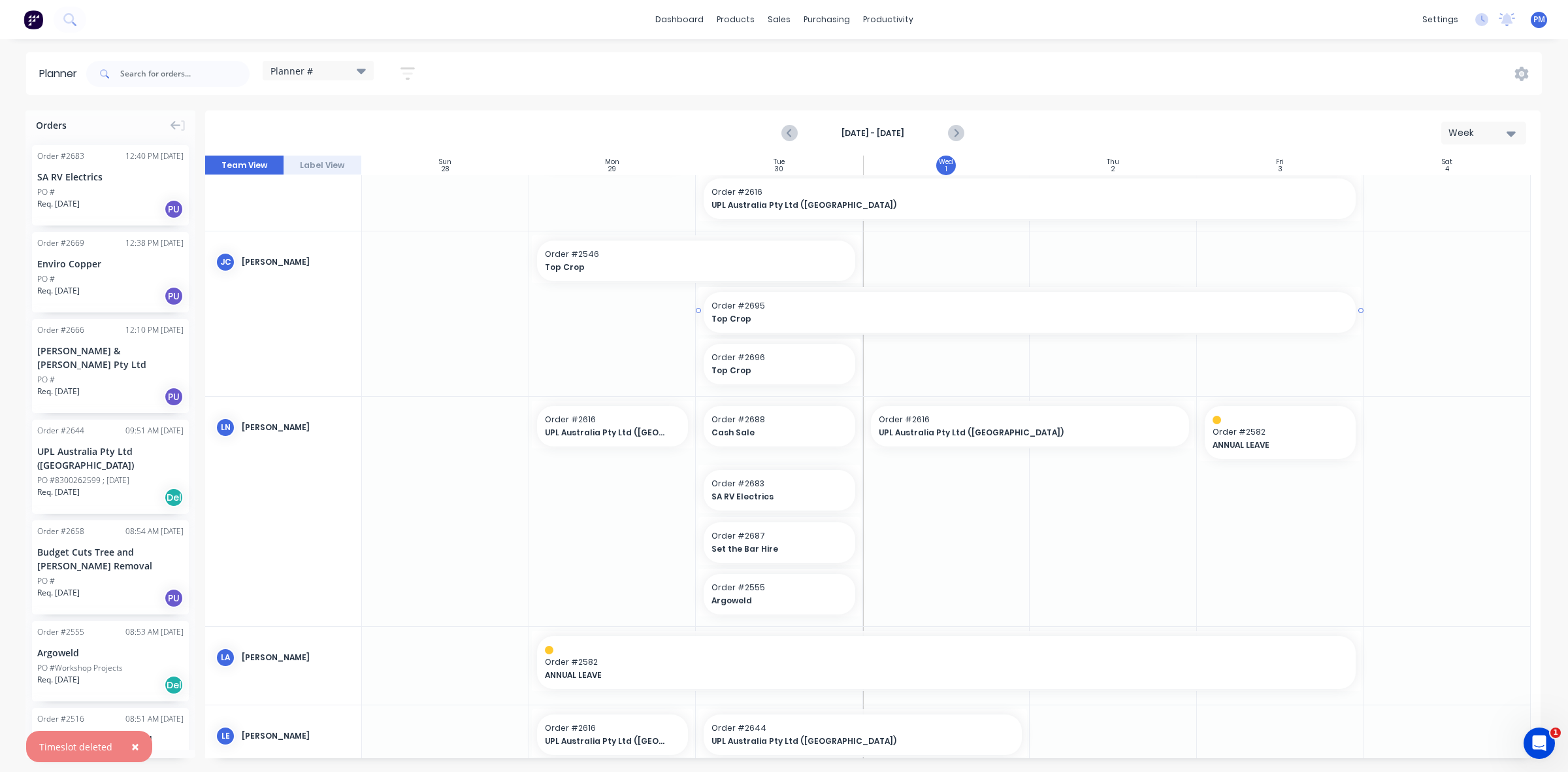
drag, startPoint x: 1194, startPoint y: 308, endPoint x: 1274, endPoint y: 305, distance: 80.1
click at [642, 261] on div "Top Crop" at bounding box center [695, 267] width 302 height 12
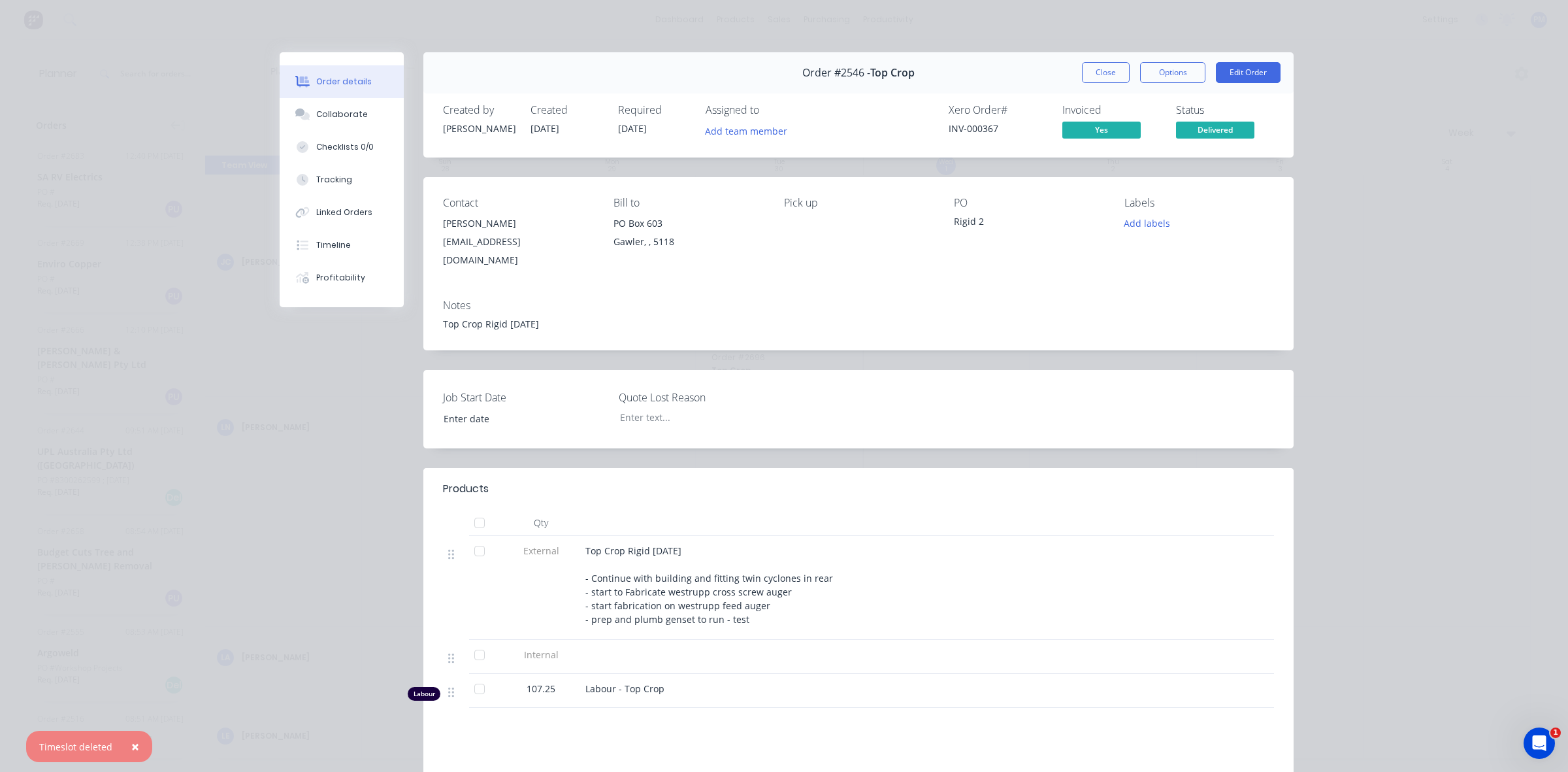
type input "[DATE]"
click at [314, 171] on button "Tracking" at bounding box center [342, 179] width 124 height 33
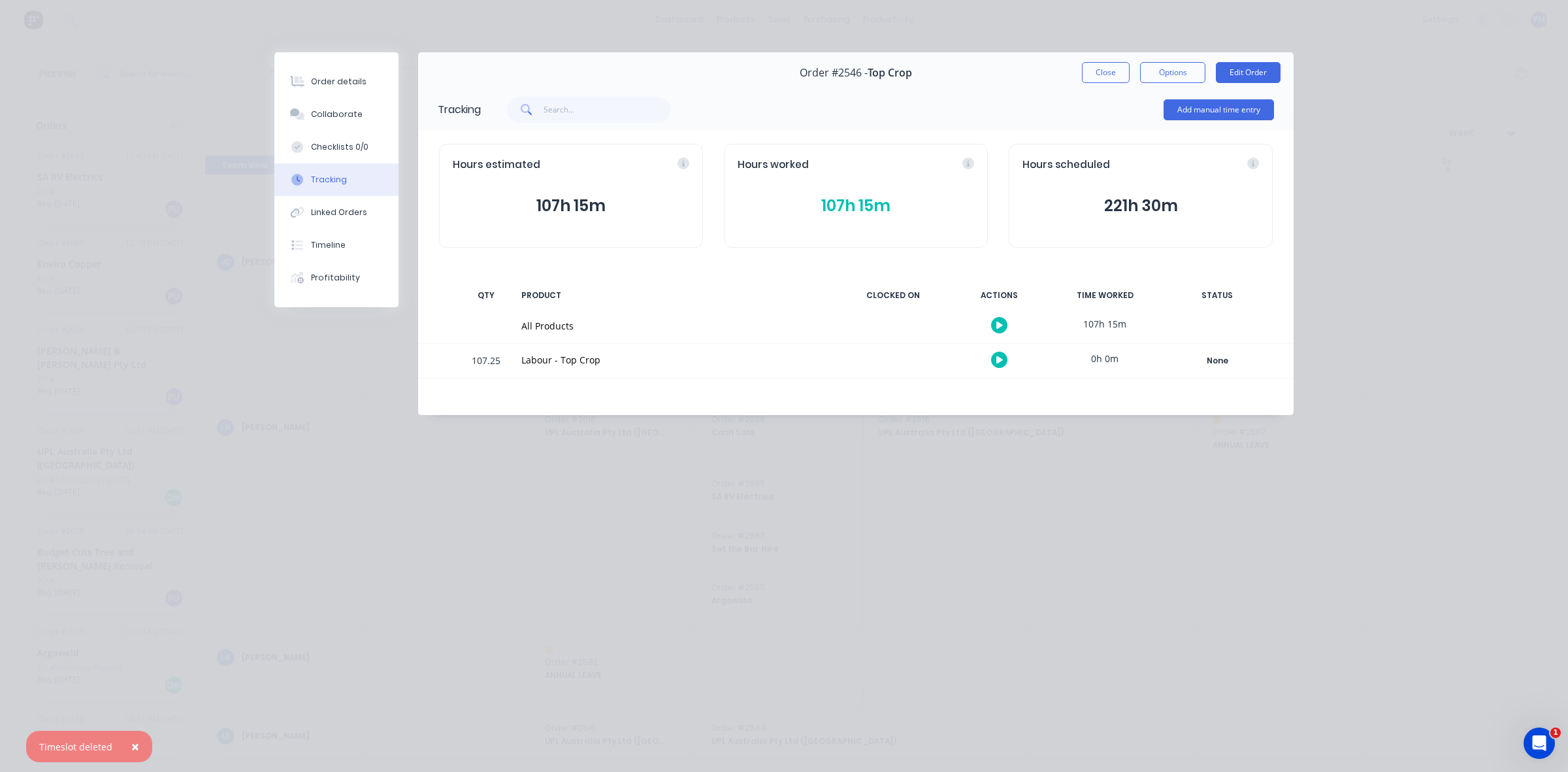
click at [847, 210] on button "107h 15m" at bounding box center [855, 206] width 236 height 24
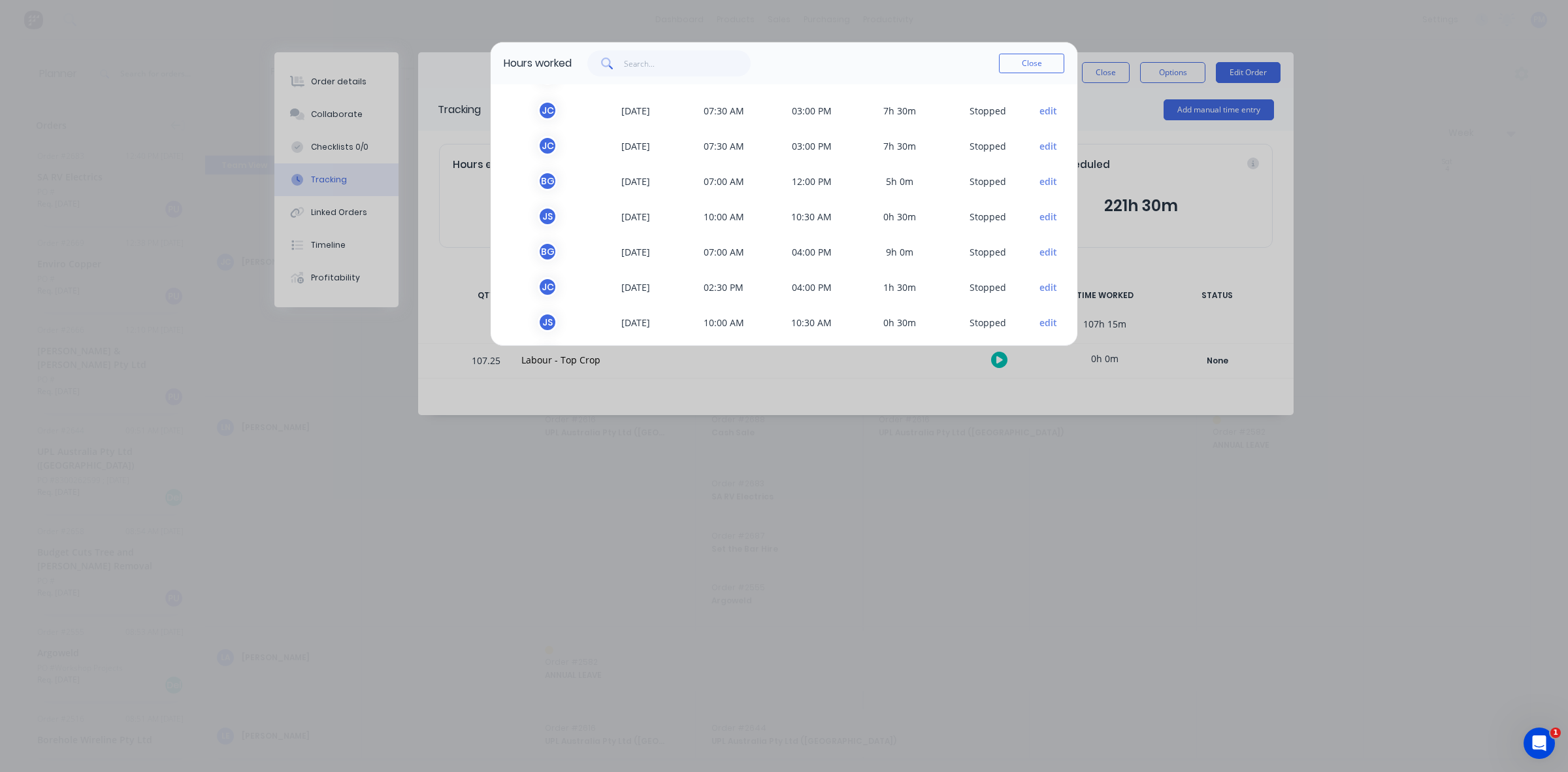
scroll to position [0, 0]
click at [1040, 66] on button "Close" at bounding box center [1031, 64] width 65 height 20
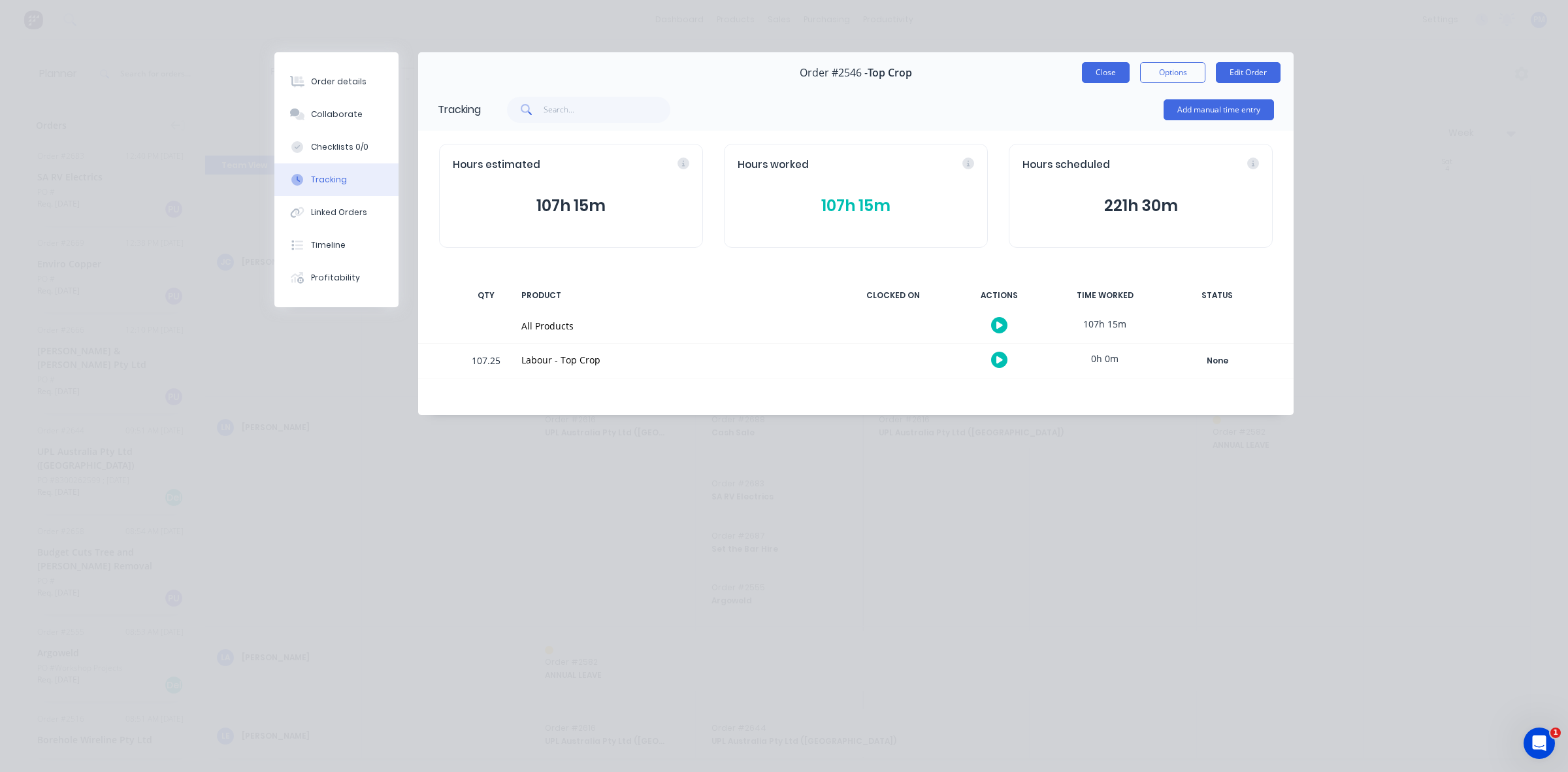
click at [1101, 72] on button "Close" at bounding box center [1105, 72] width 47 height 21
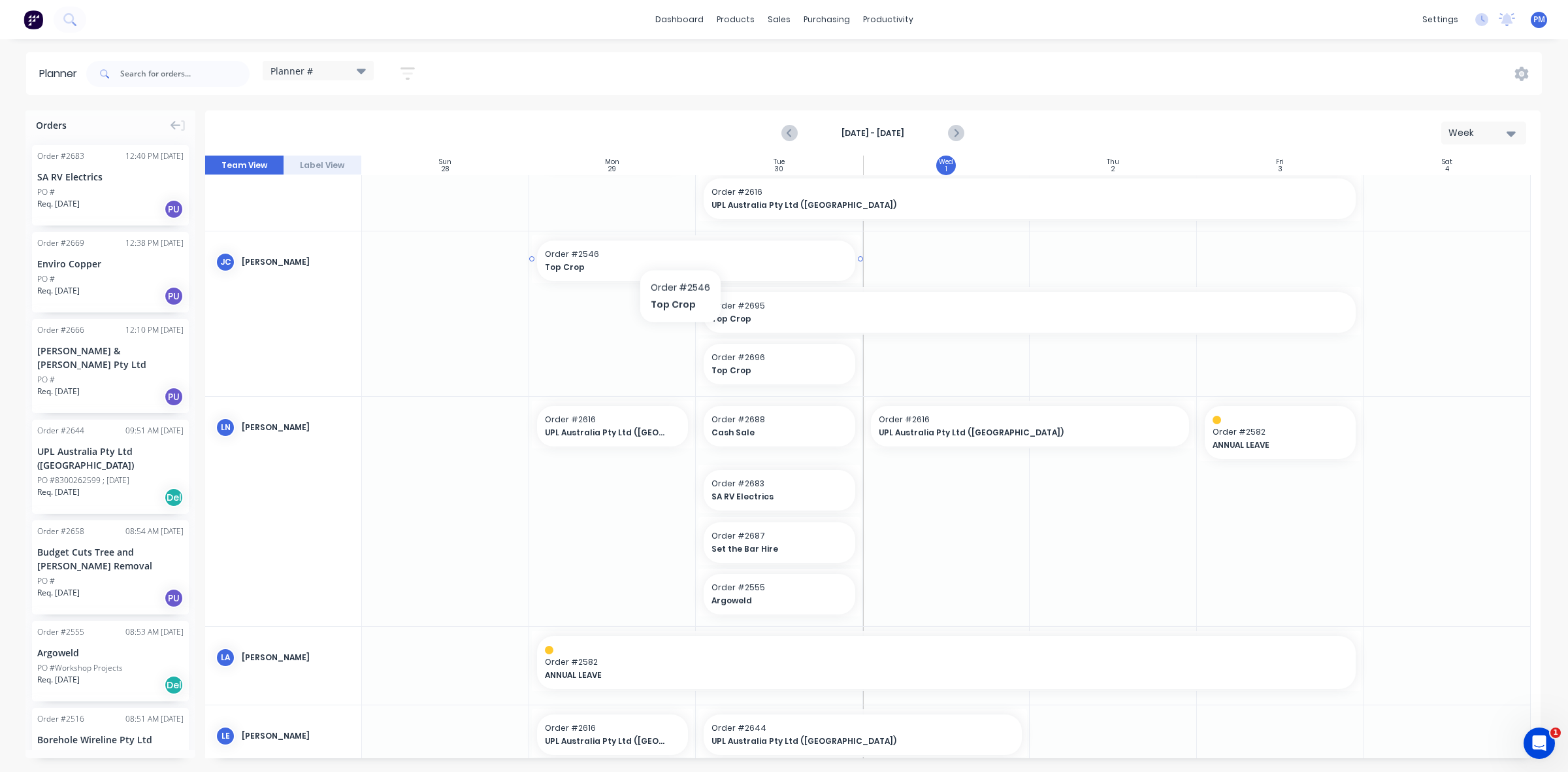
drag, startPoint x: 857, startPoint y: 257, endPoint x: 680, endPoint y: 246, distance: 177.3
drag, startPoint x: 857, startPoint y: 257, endPoint x: 615, endPoint y: 249, distance: 242.1
drag, startPoint x: 531, startPoint y: 256, endPoint x: 712, endPoint y: 256, distance: 181.0
drag, startPoint x: 758, startPoint y: 257, endPoint x: 735, endPoint y: 257, distance: 23.0
drag, startPoint x: 696, startPoint y: 258, endPoint x: 609, endPoint y: 256, distance: 87.0
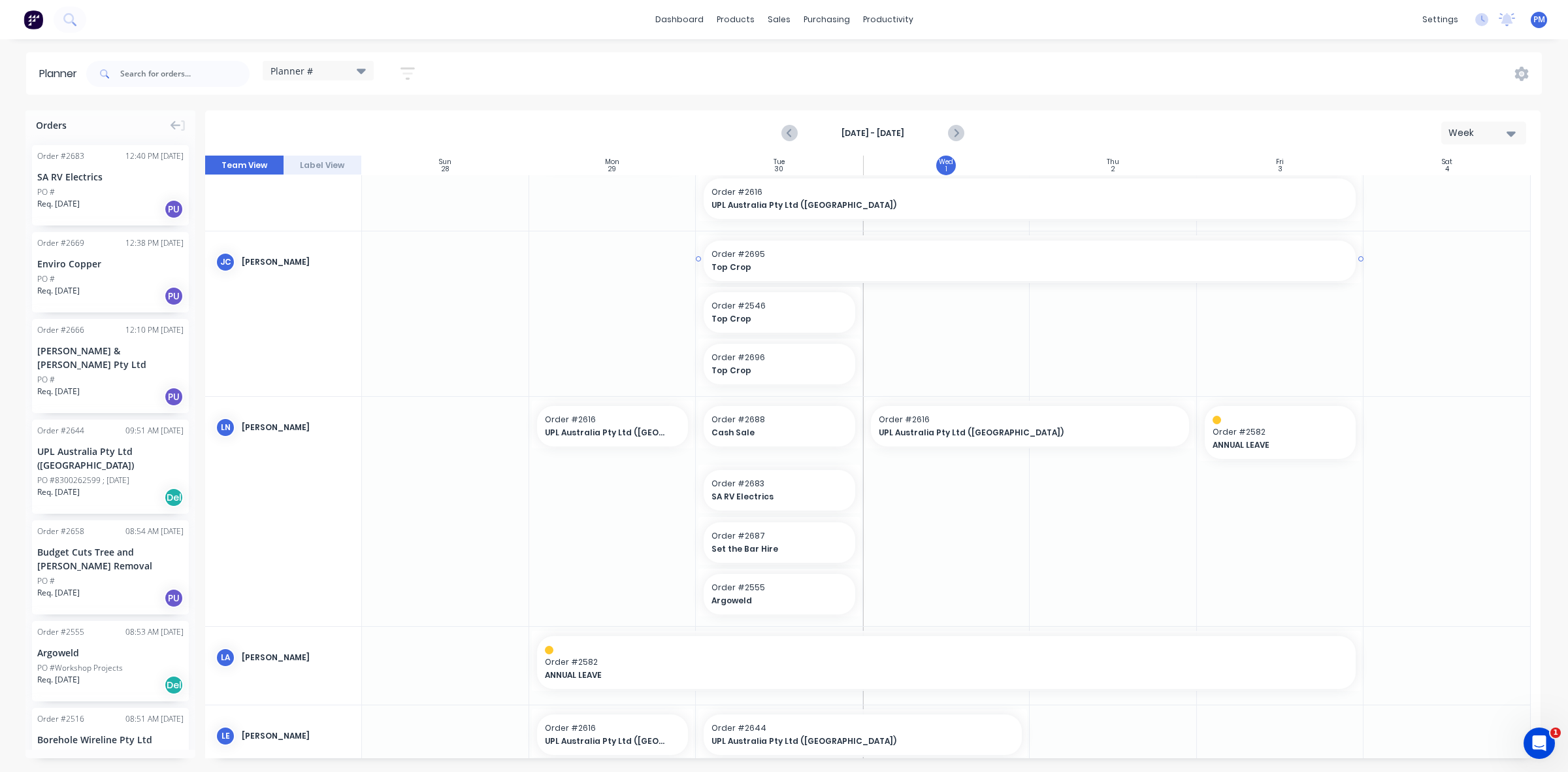
drag, startPoint x: 777, startPoint y: 255, endPoint x: 833, endPoint y: 268, distance: 57.5
click at [812, 262] on span "Top Crop" at bounding box center [997, 267] width 573 height 11
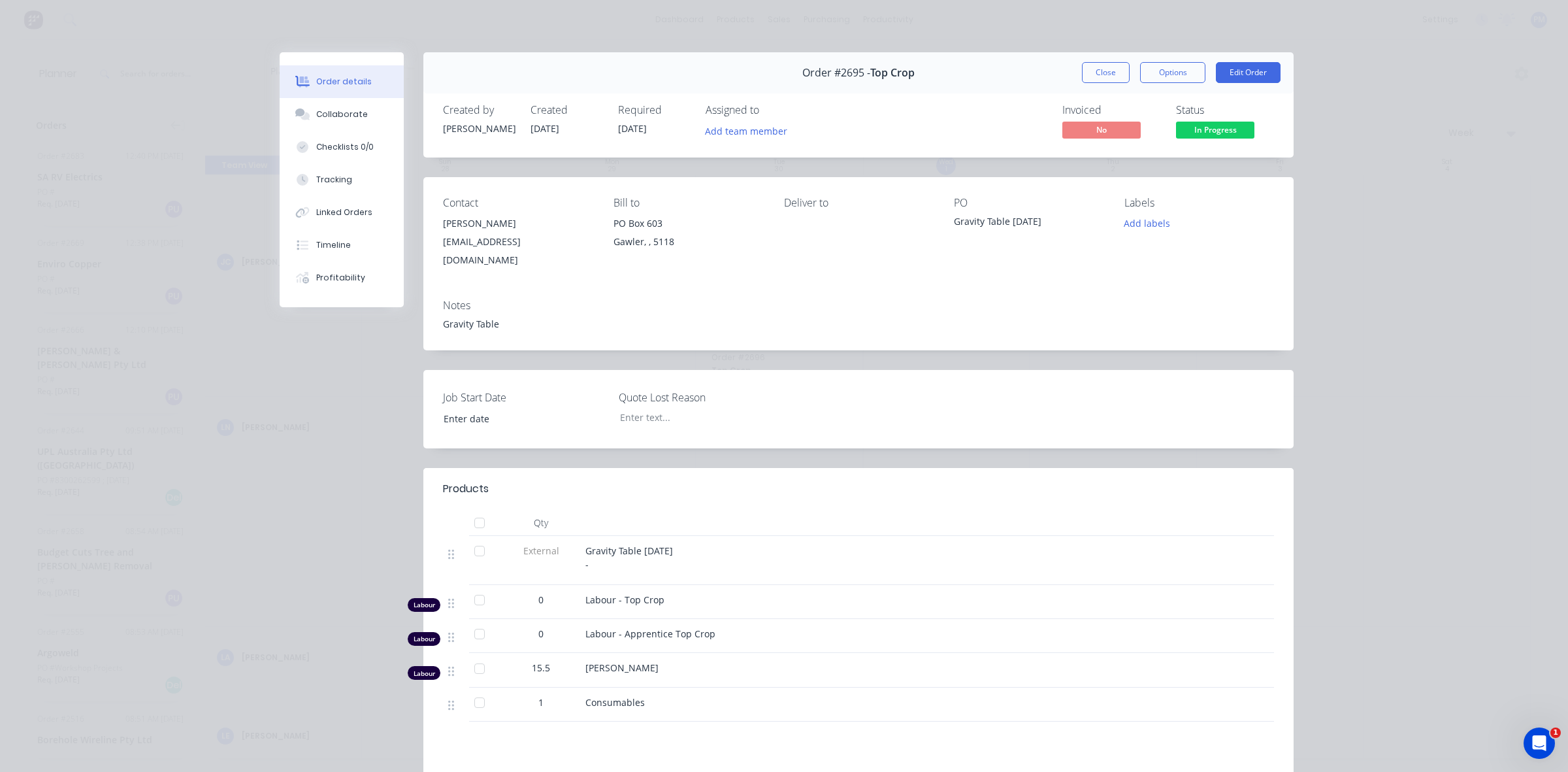
type input "[DATE]"
click at [1104, 78] on button "Close" at bounding box center [1105, 72] width 47 height 21
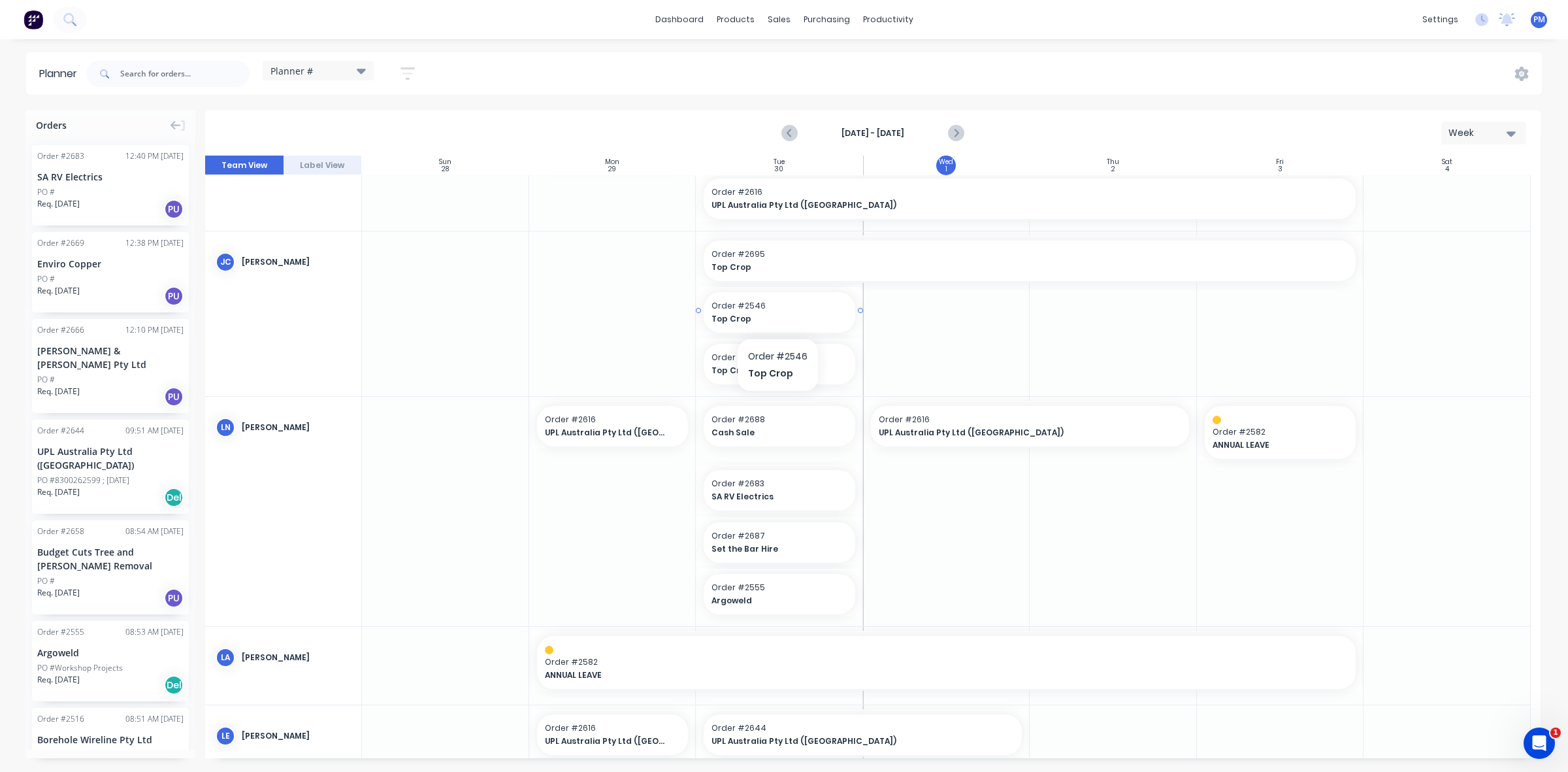
click at [749, 309] on span "Order # 2546" at bounding box center [779, 305] width 136 height 11
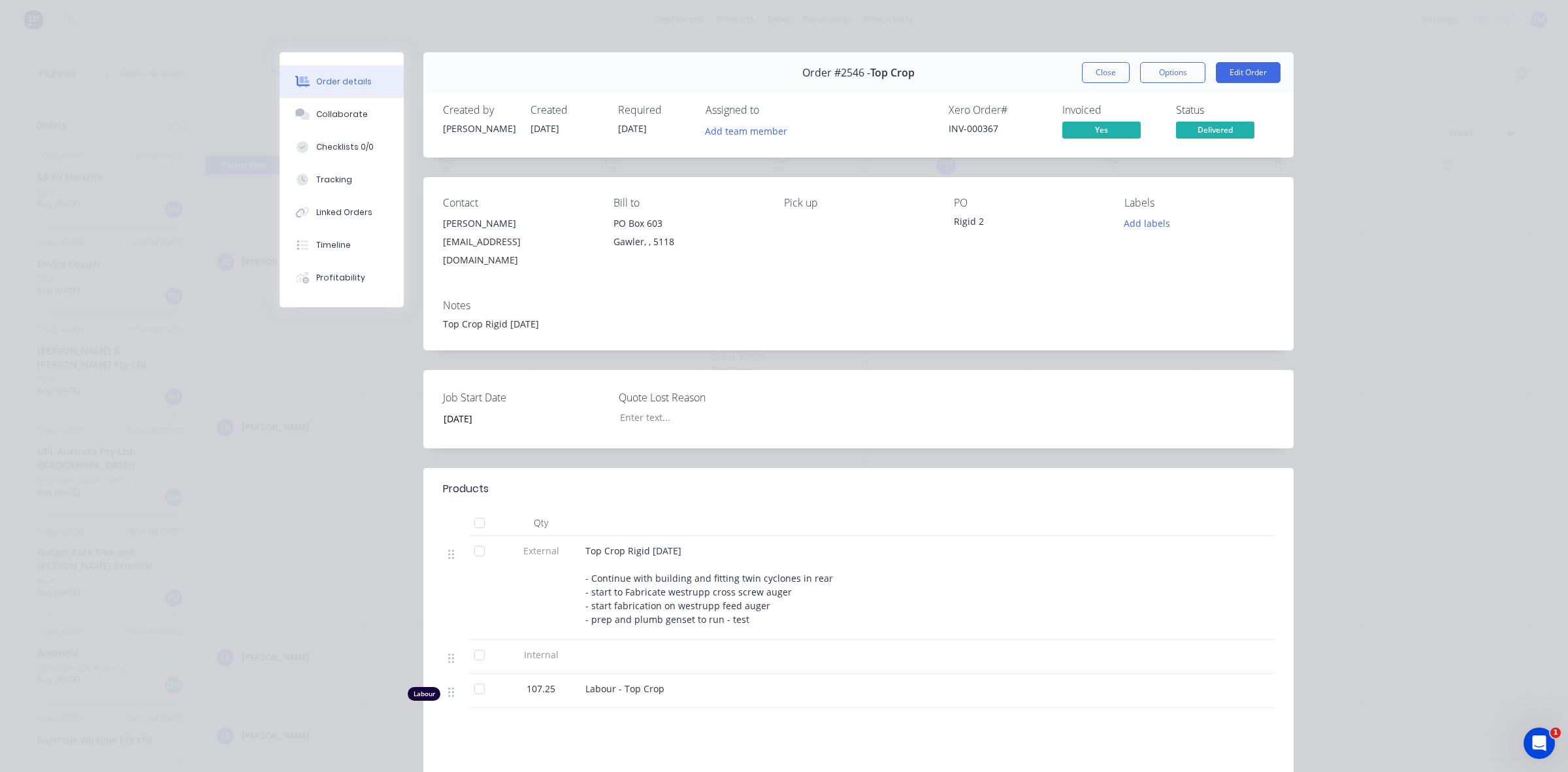
click at [1114, 73] on button "Close" at bounding box center [1105, 72] width 47 height 21
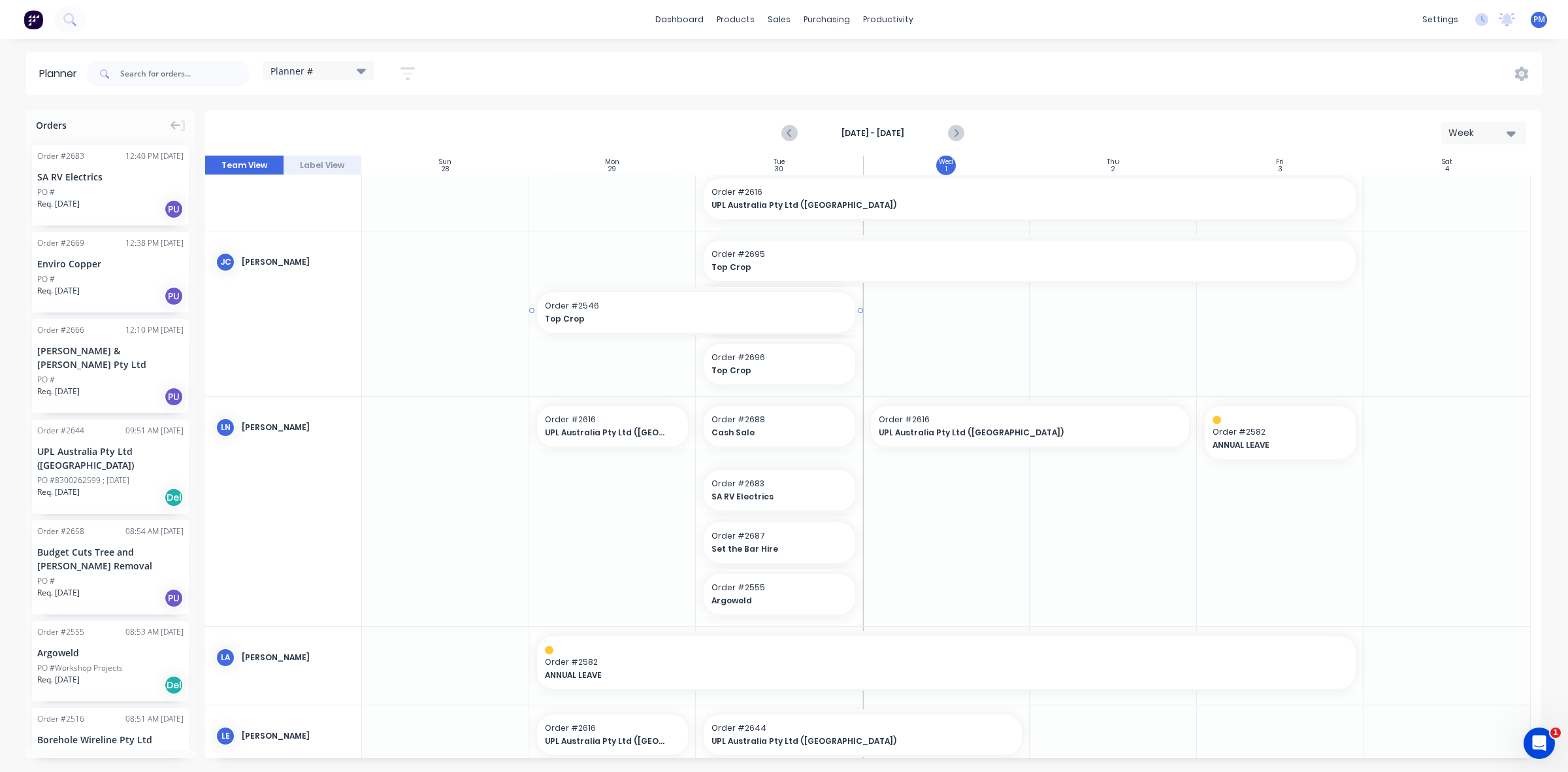
drag, startPoint x: 698, startPoint y: 308, endPoint x: 634, endPoint y: 307, distance: 64.0
click at [802, 367] on div at bounding box center [873, 456] width 1335 height 602
click at [1049, 335] on div at bounding box center [873, 456] width 1335 height 602
click at [910, 495] on div at bounding box center [873, 456] width 1335 height 602
click at [805, 57] on div "Sales Orders" at bounding box center [827, 62] width 54 height 11
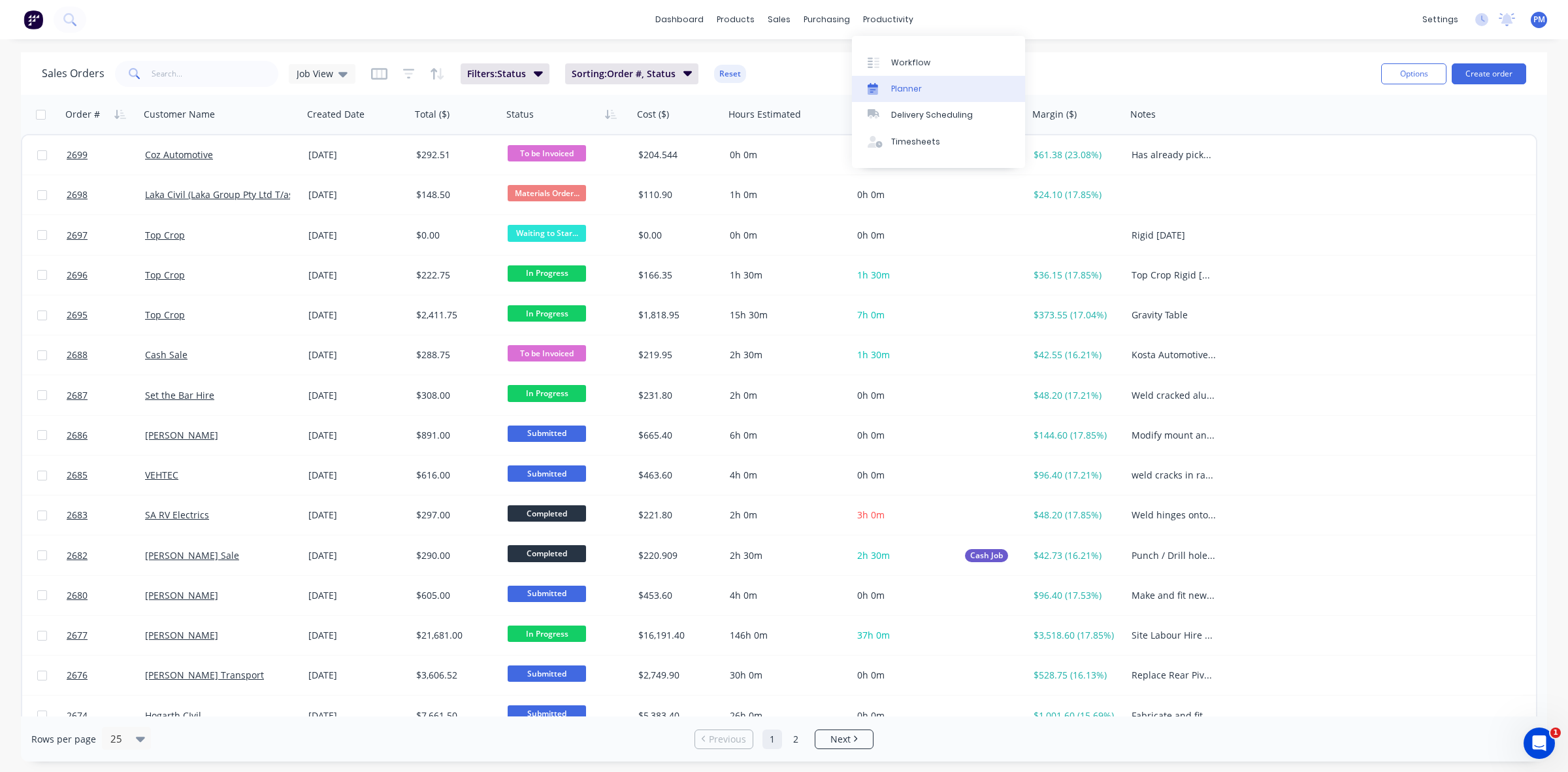
click at [909, 88] on div "Planner" at bounding box center [906, 88] width 31 height 11
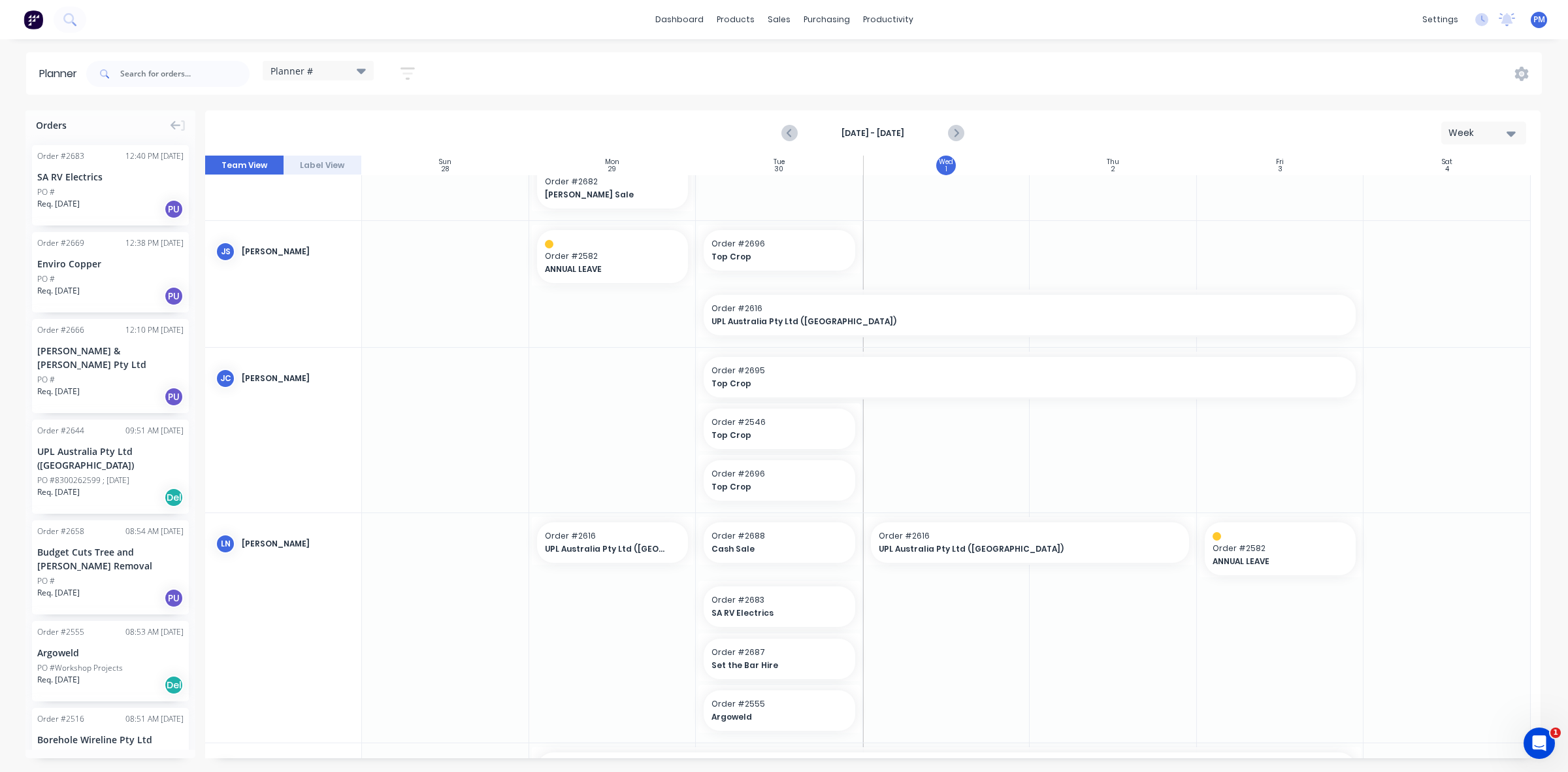
scroll to position [245, 0]
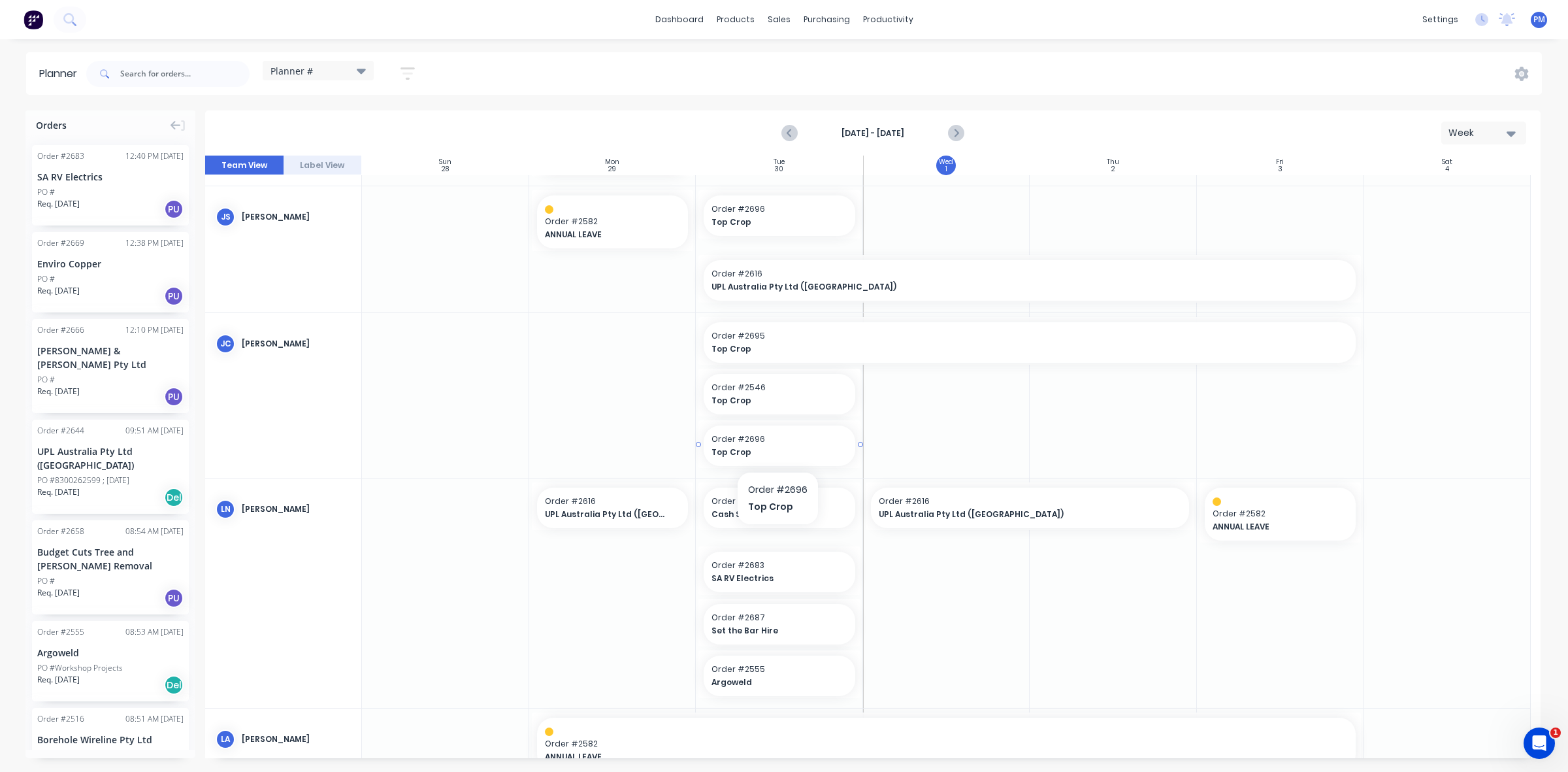
click at [779, 446] on span "Top Crop" at bounding box center [773, 451] width 122 height 11
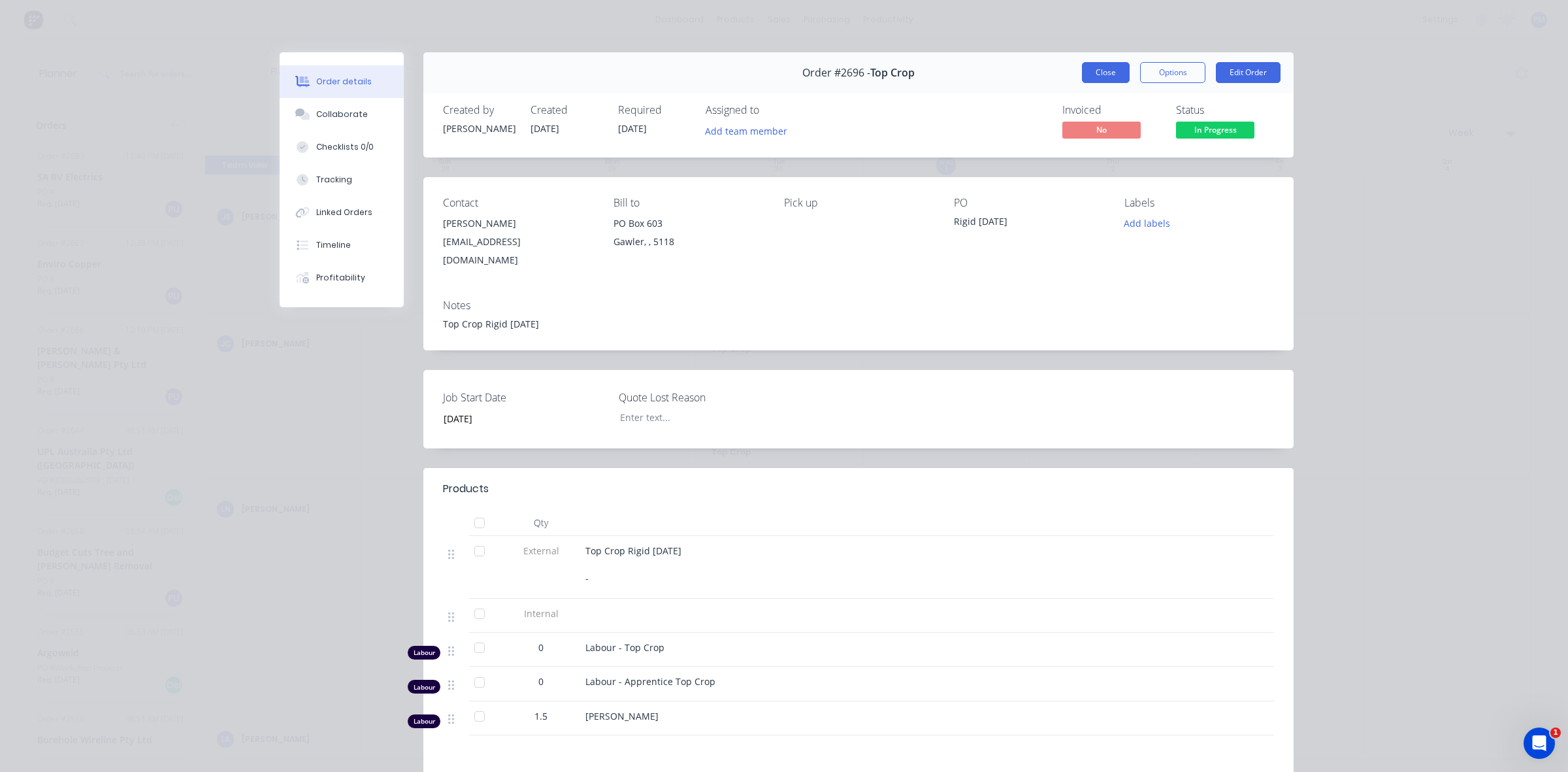
click at [1104, 66] on button "Close" at bounding box center [1105, 72] width 47 height 21
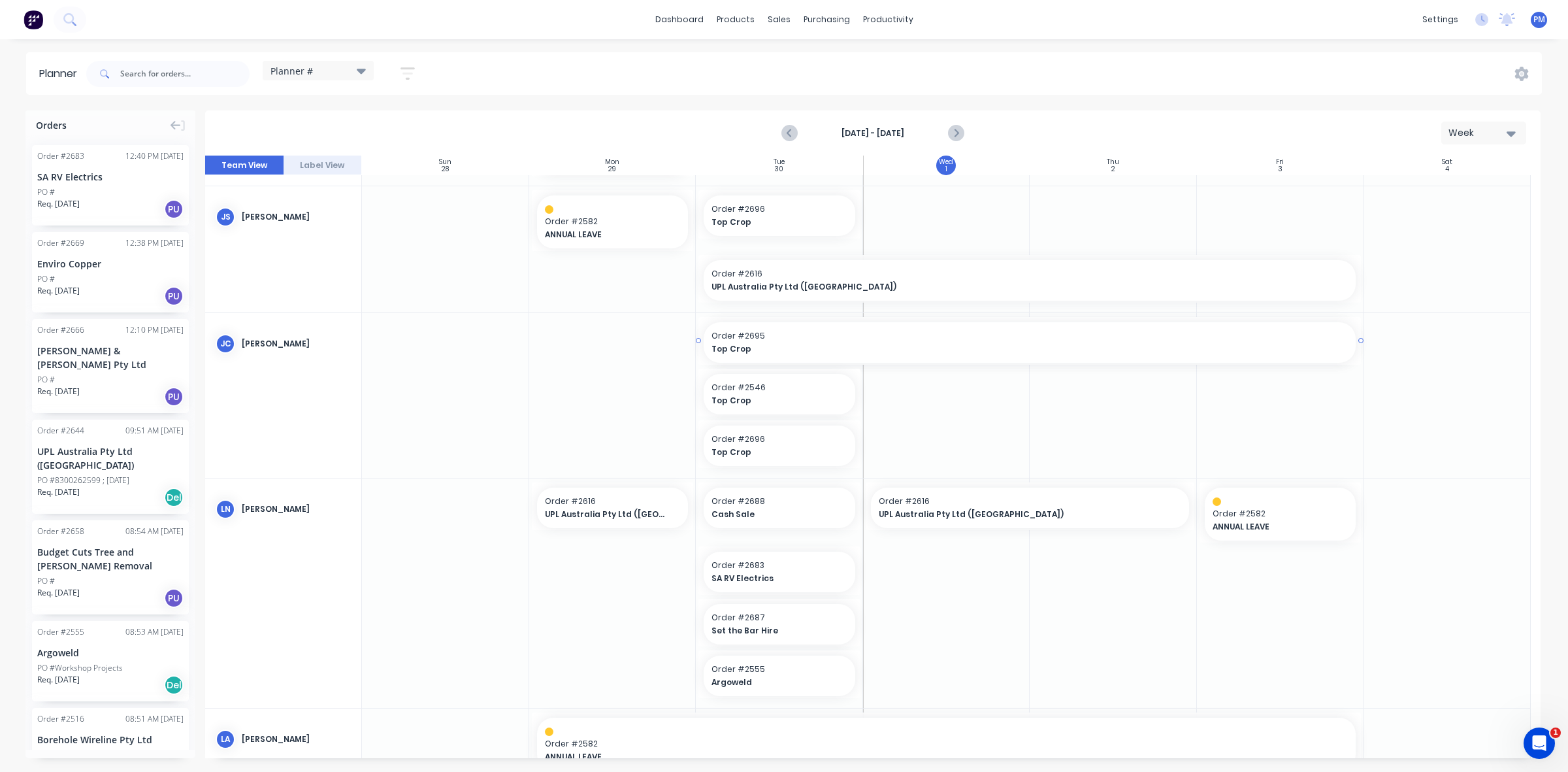
drag, startPoint x: 695, startPoint y: 343, endPoint x: 621, endPoint y: 344, distance: 74.0
drag, startPoint x: 763, startPoint y: 334, endPoint x: 645, endPoint y: 337, distance: 118.0
drag, startPoint x: 1191, startPoint y: 340, endPoint x: 1262, endPoint y: 340, distance: 71.0
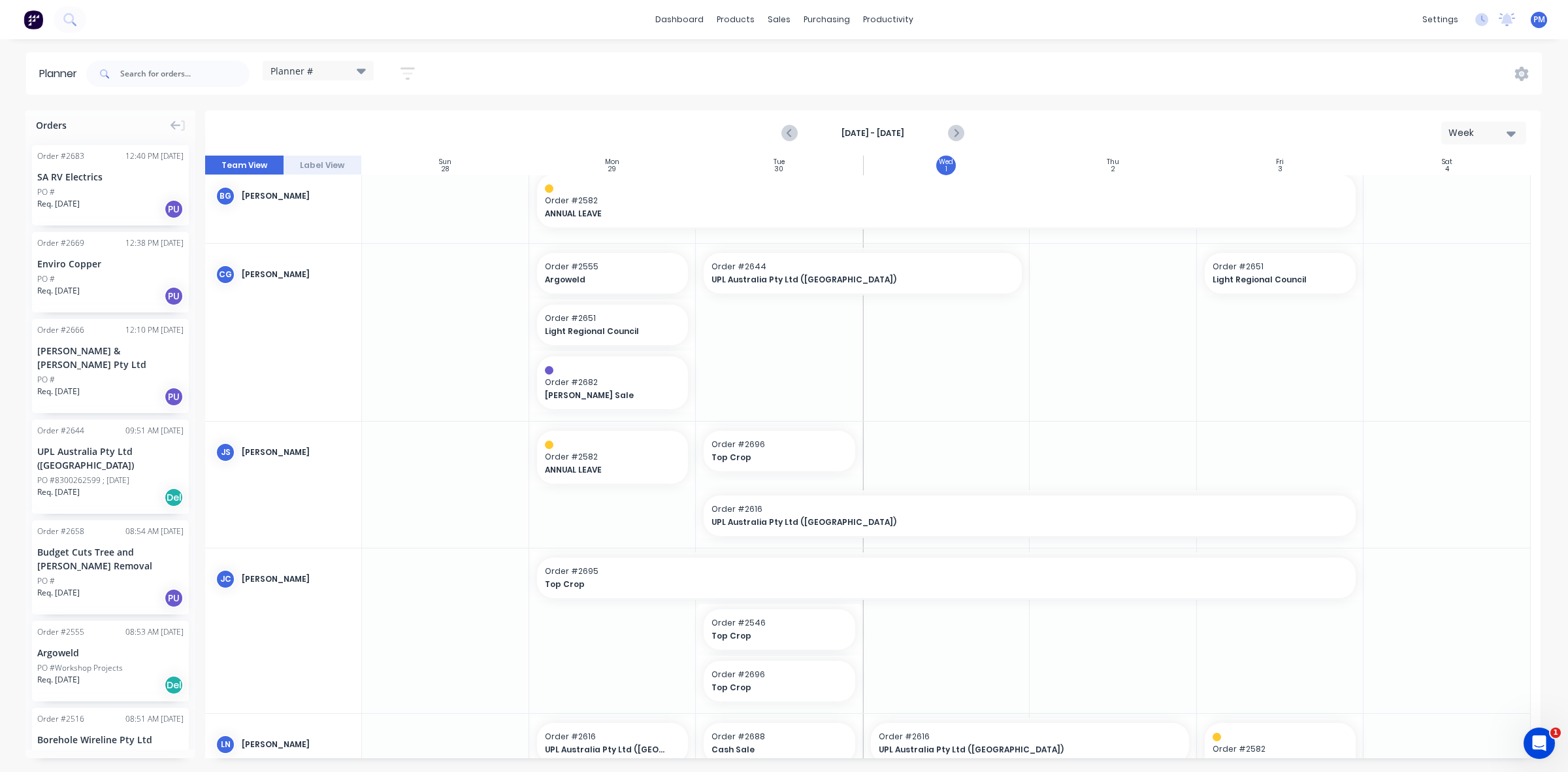
scroll to position [0, 0]
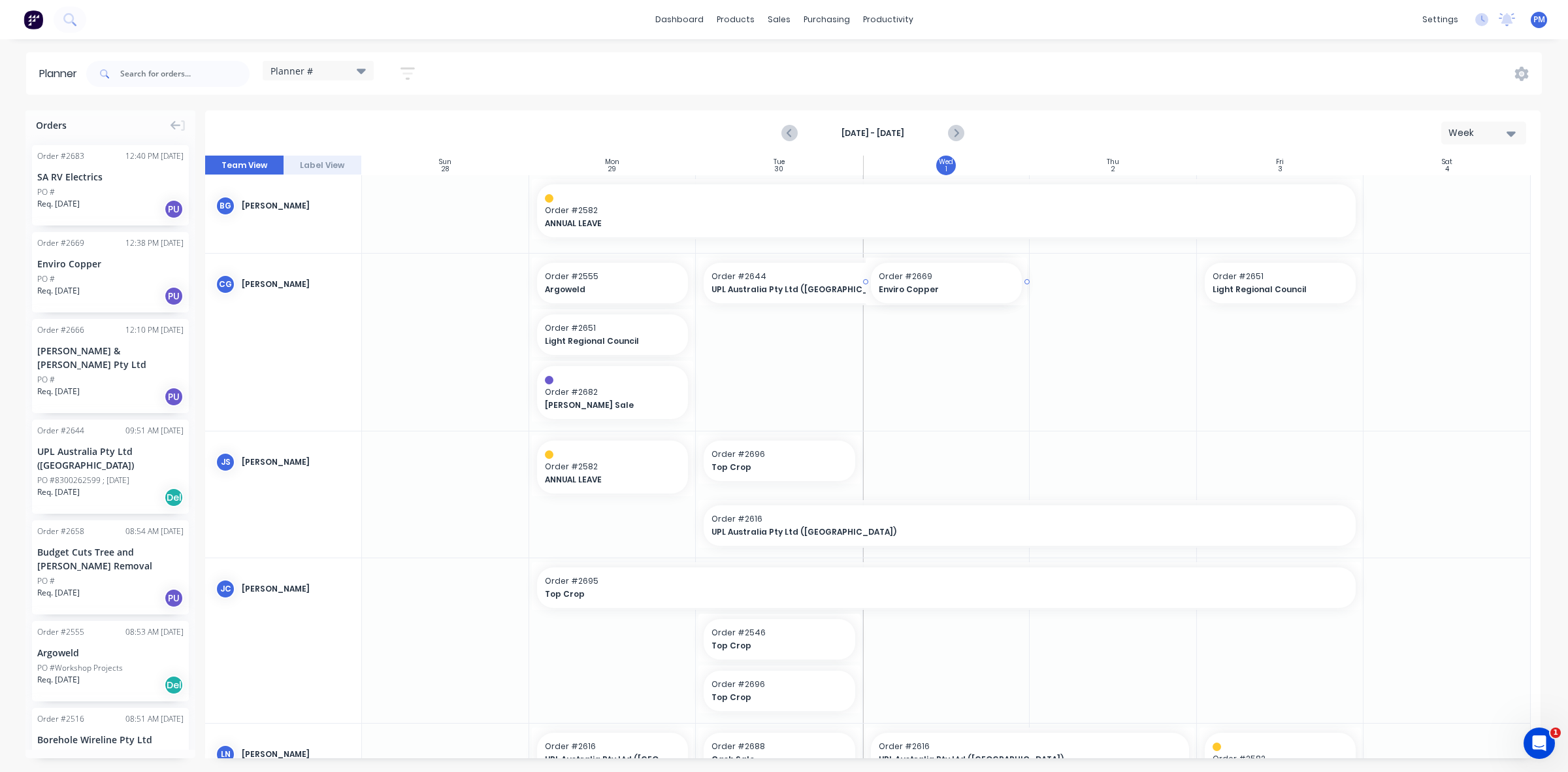
drag, startPoint x: 109, startPoint y: 257, endPoint x: 934, endPoint y: 337, distance: 828.9
click at [910, 387] on div at bounding box center [946, 341] width 168 height 177
click at [807, 60] on div "Sales Orders" at bounding box center [827, 62] width 54 height 11
